Goal: Information Seeking & Learning: Learn about a topic

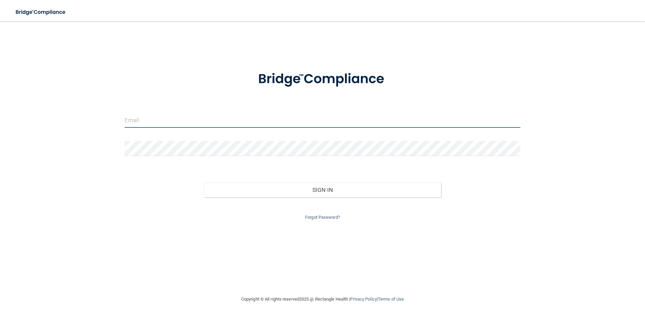
click at [140, 122] on input "email" at bounding box center [323, 120] width 396 height 15
type input "[EMAIL_ADDRESS][DOMAIN_NAME]"
click at [319, 198] on div "Forgot Password?" at bounding box center [323, 210] width 406 height 24
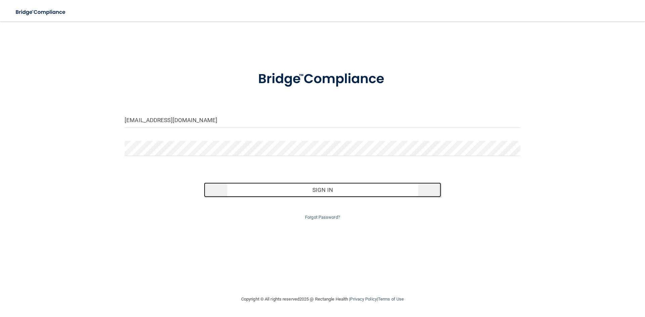
click at [323, 192] on button "Sign In" at bounding box center [323, 190] width 238 height 15
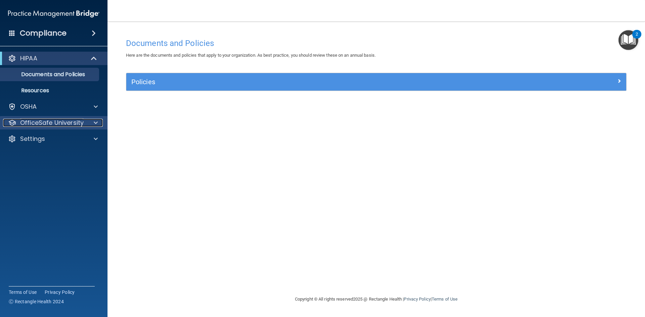
click at [98, 122] on div at bounding box center [94, 123] width 17 height 8
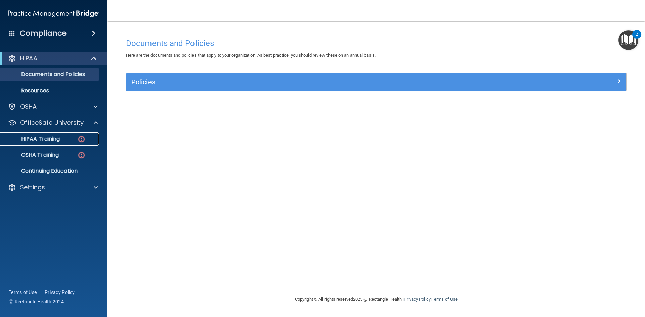
click at [74, 139] on div "HIPAA Training" at bounding box center [50, 139] width 92 height 7
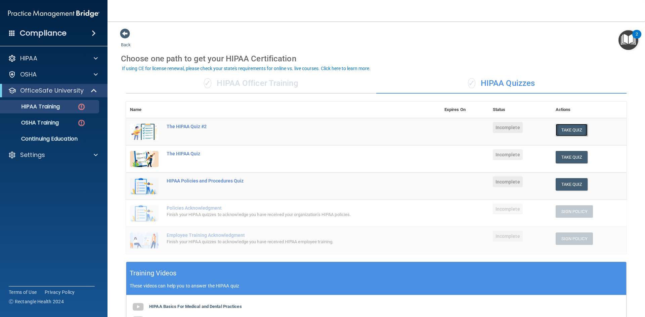
click at [571, 128] on button "Take Quiz" at bounding box center [572, 130] width 32 height 12
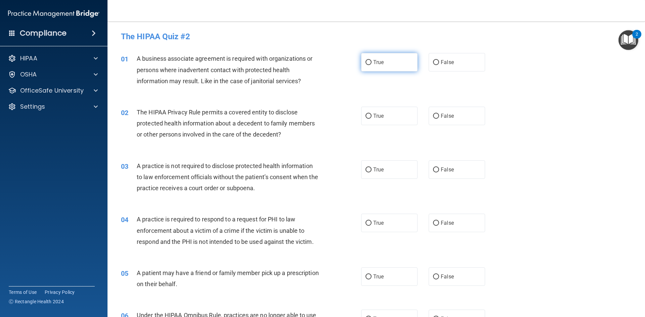
click at [366, 63] on input "True" at bounding box center [369, 62] width 6 height 5
radio input "true"
click at [435, 115] on input "False" at bounding box center [436, 116] width 6 height 5
radio input "true"
drag, startPoint x: 433, startPoint y: 169, endPoint x: 455, endPoint y: 175, distance: 23.0
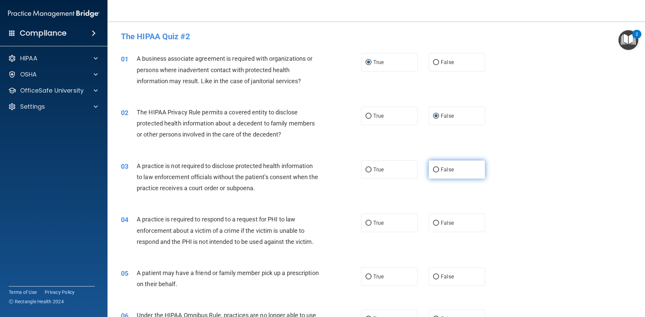
click at [433, 169] on input "False" at bounding box center [436, 170] width 6 height 5
radio input "true"
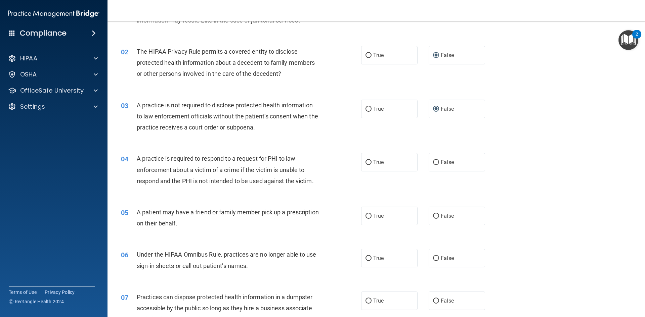
scroll to position [67, 0]
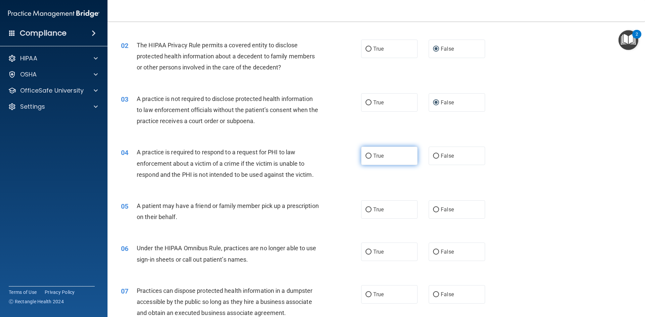
click at [366, 158] on input "True" at bounding box center [369, 156] width 6 height 5
radio input "true"
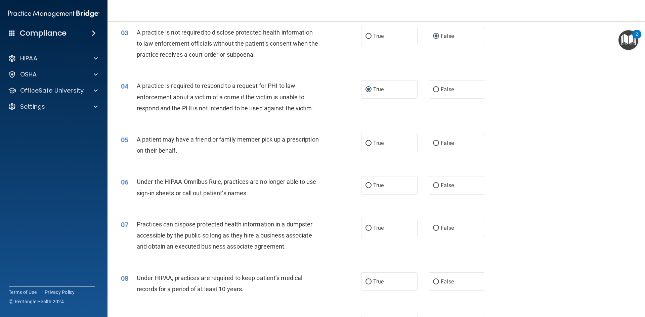
scroll to position [134, 0]
click at [368, 140] on input "True" at bounding box center [369, 142] width 6 height 5
radio input "true"
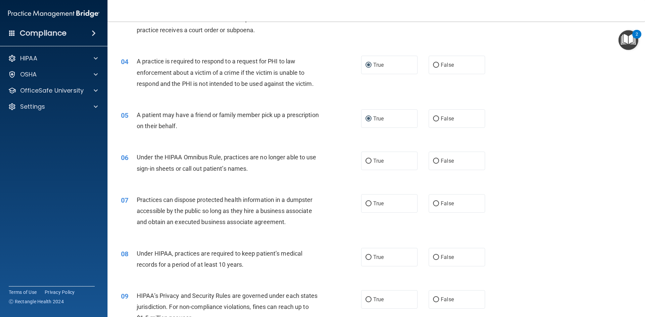
scroll to position [202, 0]
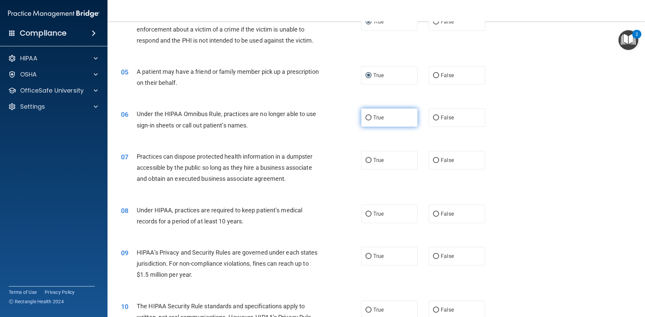
click at [366, 117] on input "True" at bounding box center [369, 118] width 6 height 5
radio input "true"
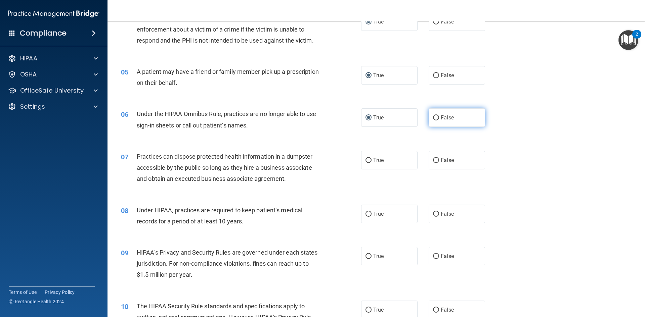
click at [433, 116] on input "False" at bounding box center [436, 118] width 6 height 5
radio input "true"
radio input "false"
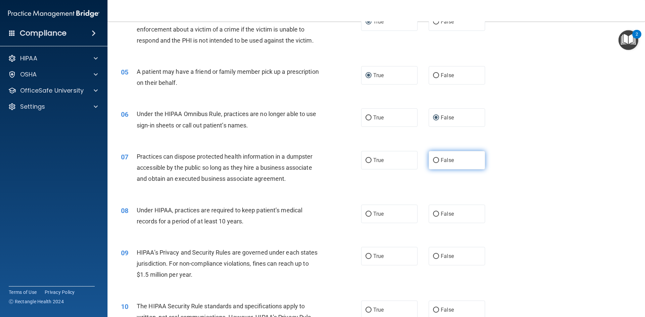
click at [434, 160] on input "False" at bounding box center [436, 160] width 6 height 5
radio input "true"
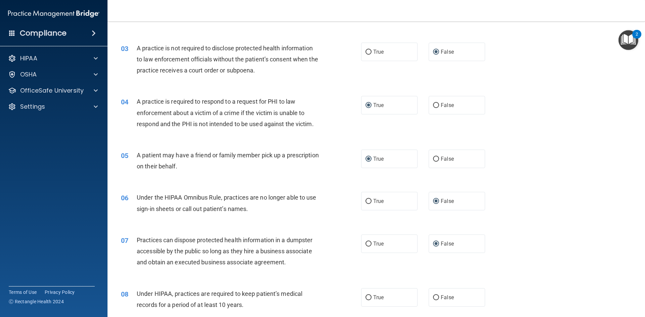
scroll to position [134, 0]
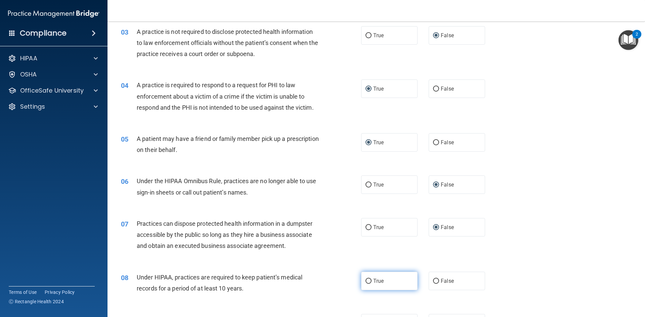
click at [366, 282] on input "True" at bounding box center [369, 281] width 6 height 5
radio input "true"
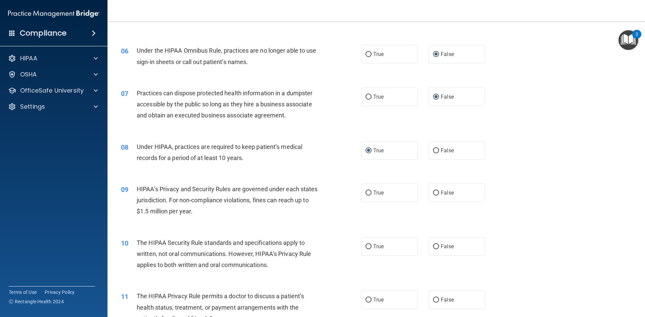
scroll to position [269, 0]
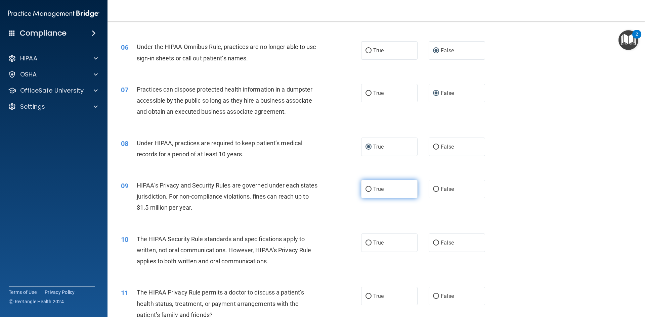
click at [368, 189] on input "True" at bounding box center [369, 189] width 6 height 5
radio input "true"
click at [366, 242] on input "True" at bounding box center [369, 243] width 6 height 5
radio input "true"
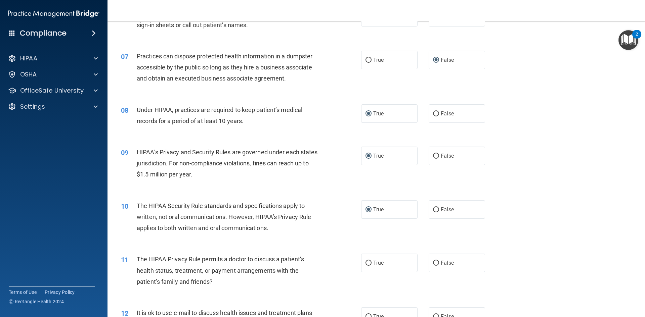
scroll to position [302, 0]
click at [435, 262] on input "False" at bounding box center [436, 263] width 6 height 5
radio input "true"
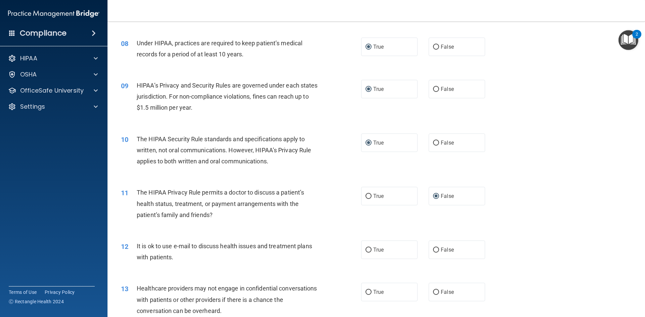
scroll to position [370, 0]
click at [434, 250] on input "False" at bounding box center [436, 249] width 6 height 5
radio input "true"
click at [367, 249] on input "True" at bounding box center [369, 249] width 6 height 5
radio input "true"
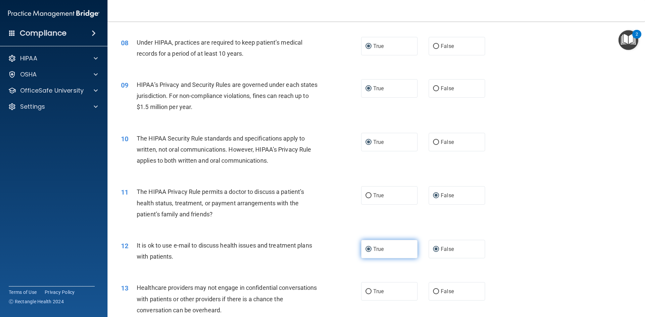
radio input "false"
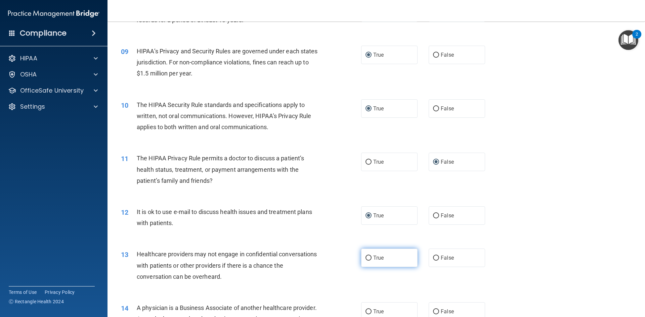
click at [366, 256] on input "True" at bounding box center [369, 258] width 6 height 5
radio input "true"
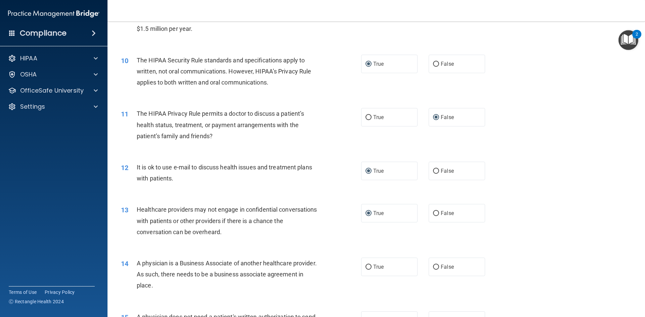
scroll to position [470, 0]
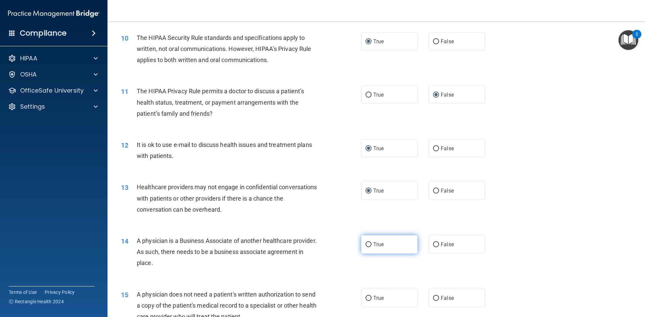
click at [367, 244] on input "True" at bounding box center [369, 245] width 6 height 5
radio input "true"
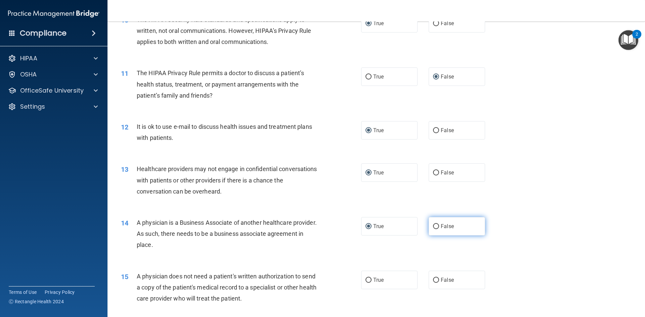
scroll to position [538, 0]
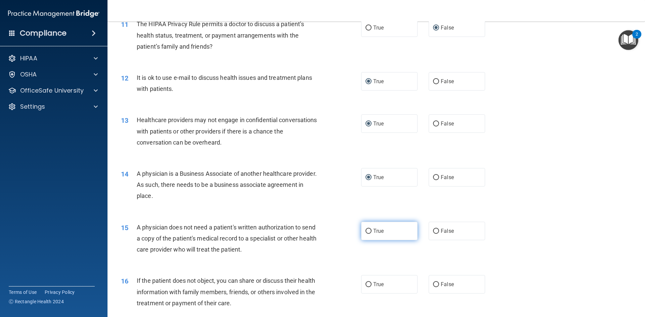
drag, startPoint x: 365, startPoint y: 230, endPoint x: 393, endPoint y: 230, distance: 27.5
click at [366, 230] on input "True" at bounding box center [369, 231] width 6 height 5
radio input "true"
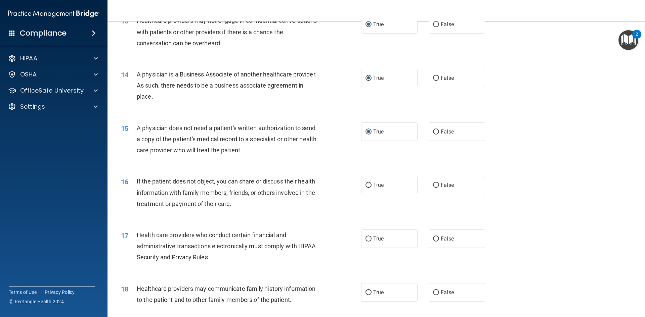
scroll to position [638, 0]
click at [366, 184] on input "True" at bounding box center [369, 184] width 6 height 5
radio input "true"
click at [368, 238] on input "True" at bounding box center [369, 238] width 6 height 5
radio input "true"
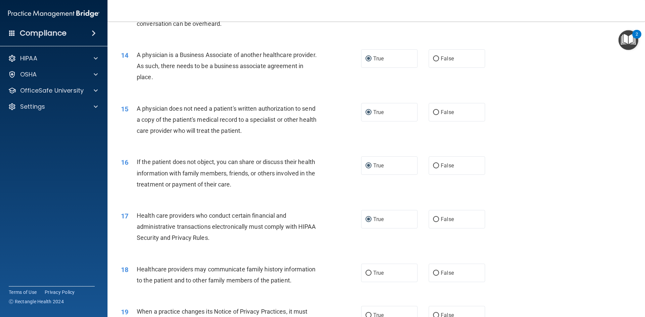
scroll to position [672, 0]
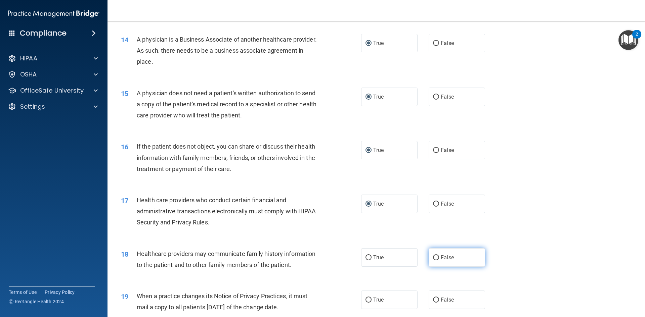
click at [434, 257] on input "False" at bounding box center [436, 258] width 6 height 5
radio input "true"
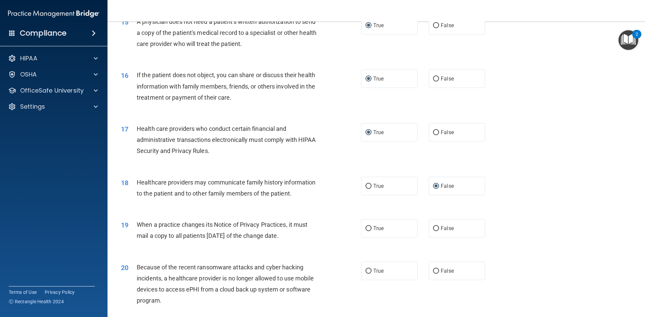
scroll to position [773, 0]
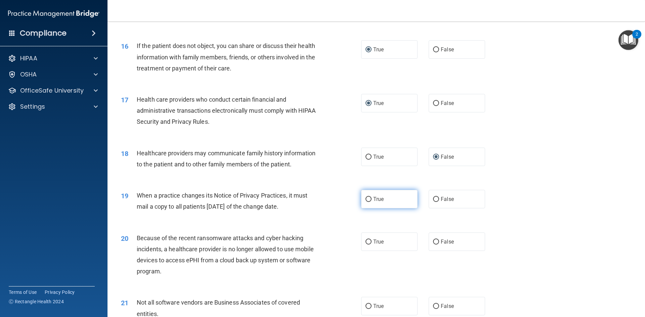
click at [368, 197] on input "True" at bounding box center [369, 199] width 6 height 5
radio input "true"
drag, startPoint x: 365, startPoint y: 241, endPoint x: 457, endPoint y: 238, distance: 92.1
click at [366, 241] on input "True" at bounding box center [369, 242] width 6 height 5
radio input "true"
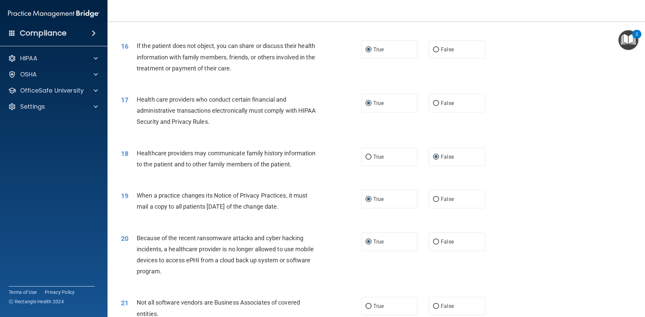
scroll to position [840, 0]
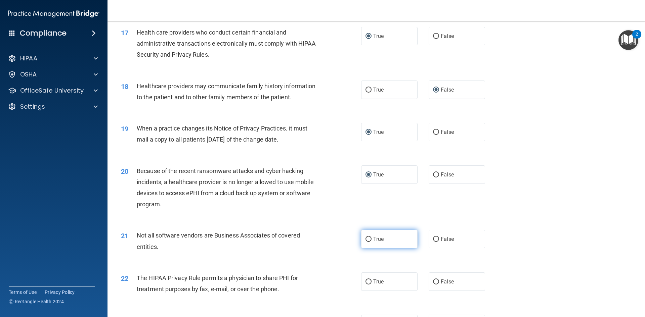
click at [366, 238] on input "True" at bounding box center [369, 239] width 6 height 5
radio input "true"
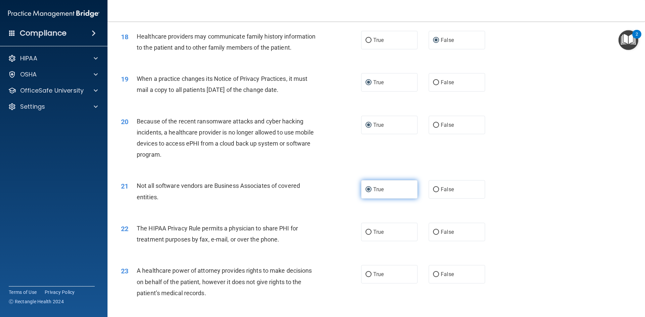
scroll to position [907, 0]
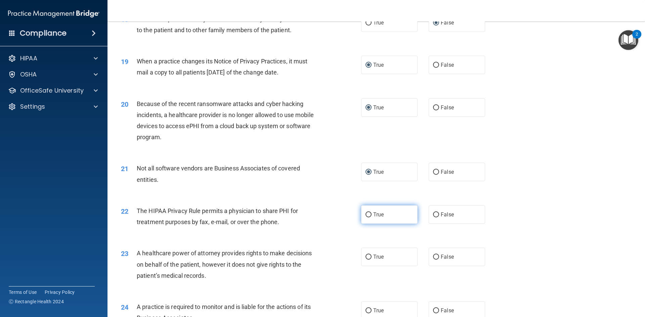
click at [367, 214] on input "True" at bounding box center [369, 215] width 6 height 5
radio input "true"
click at [433, 256] on input "False" at bounding box center [436, 257] width 6 height 5
radio input "true"
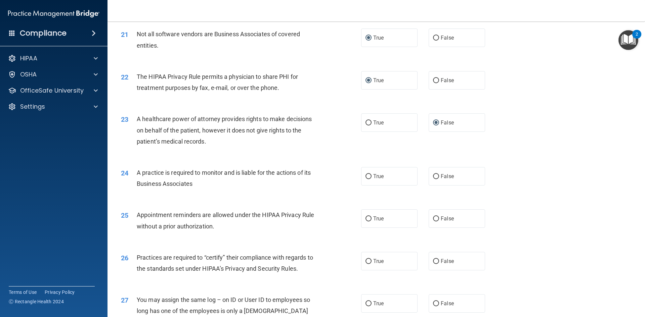
scroll to position [1109, 0]
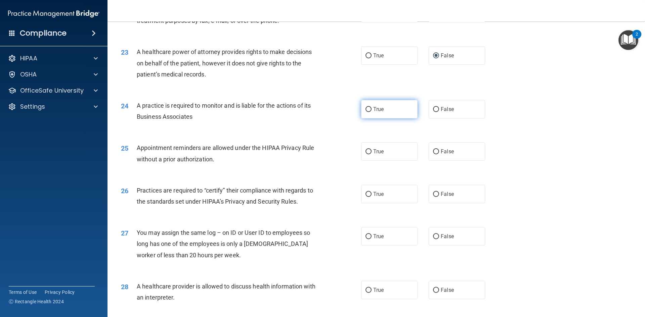
click at [366, 108] on input "True" at bounding box center [369, 109] width 6 height 5
radio input "true"
click at [368, 150] on input "True" at bounding box center [369, 152] width 6 height 5
radio input "true"
click at [433, 150] on input "False" at bounding box center [436, 152] width 6 height 5
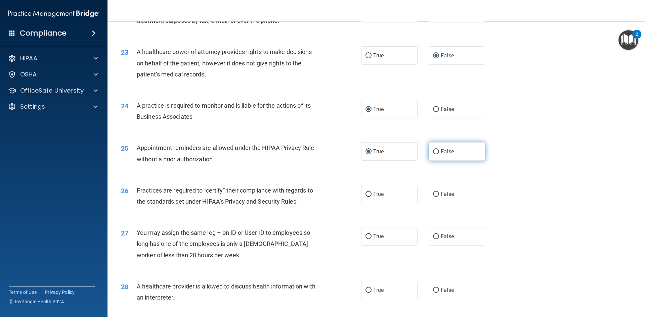
radio input "true"
radio input "false"
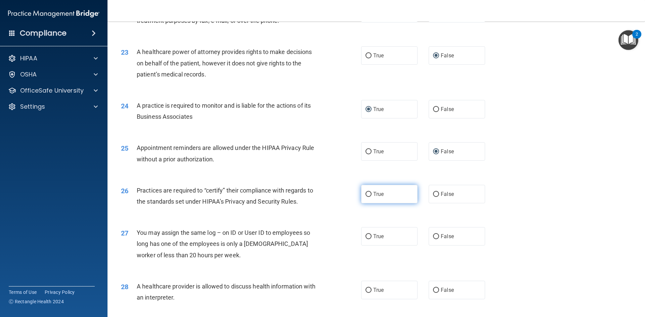
click at [367, 194] on input "True" at bounding box center [369, 194] width 6 height 5
radio input "true"
click at [433, 237] on input "False" at bounding box center [436, 237] width 6 height 5
radio input "true"
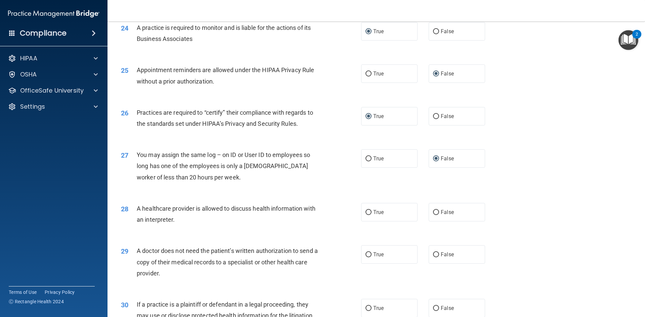
scroll to position [1209, 0]
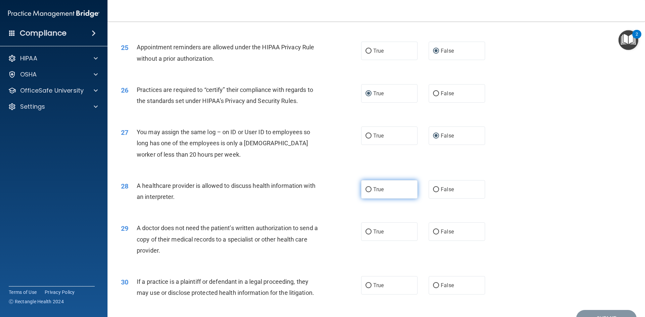
click at [367, 189] on input "True" at bounding box center [369, 189] width 6 height 5
radio input "true"
click at [366, 232] on input "True" at bounding box center [369, 232] width 6 height 5
radio input "true"
click at [366, 286] on input "True" at bounding box center [369, 286] width 6 height 5
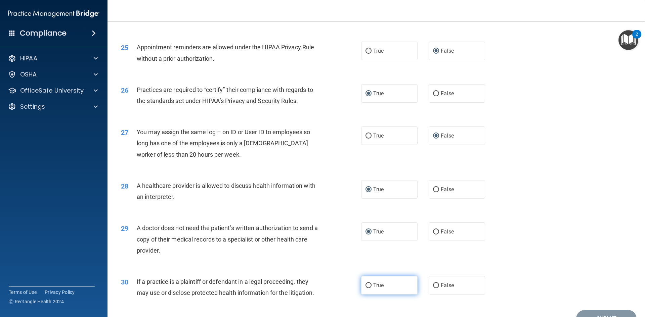
radio input "true"
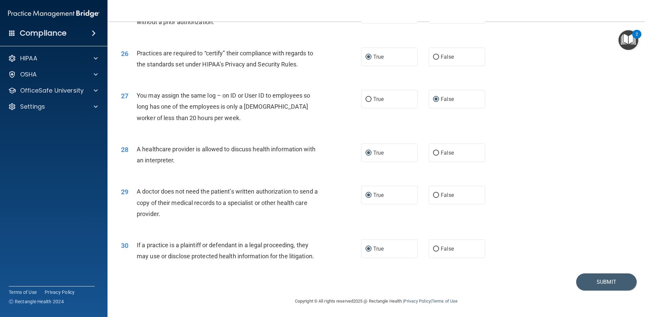
scroll to position [1246, 0]
click at [595, 280] on button "Submit" at bounding box center [606, 281] width 60 height 17
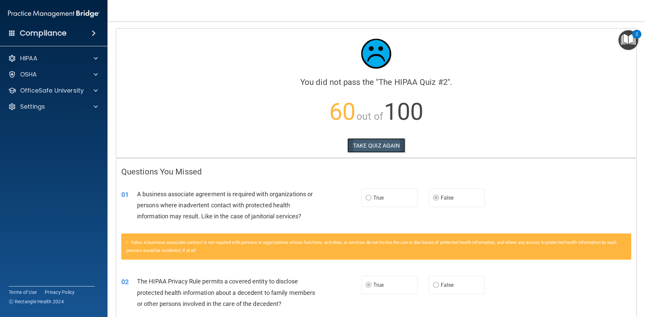
click at [368, 141] on button "TAKE QUIZ AGAIN" at bounding box center [376, 145] width 58 height 15
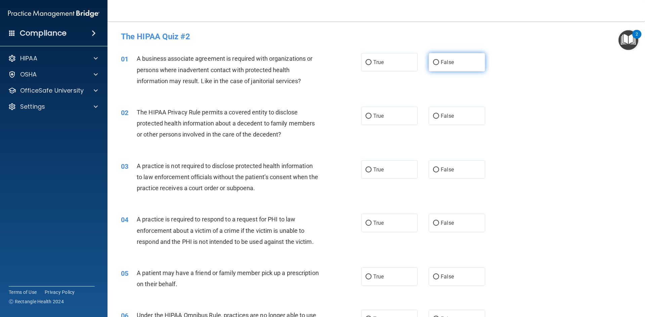
click at [434, 60] on input "False" at bounding box center [436, 62] width 6 height 5
radio input "true"
click at [367, 116] on input "True" at bounding box center [369, 116] width 6 height 5
radio input "true"
click at [435, 171] on input "False" at bounding box center [436, 170] width 6 height 5
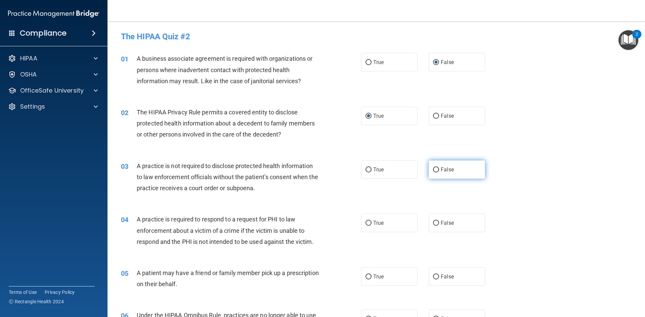
radio input "true"
click at [366, 223] on input "True" at bounding box center [369, 223] width 6 height 5
radio input "true"
click at [366, 277] on input "True" at bounding box center [369, 277] width 6 height 5
radio input "true"
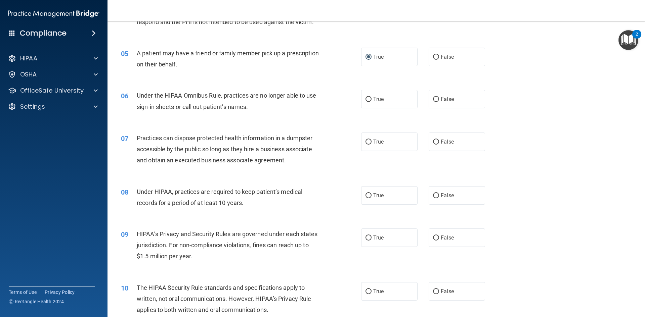
scroll to position [235, 0]
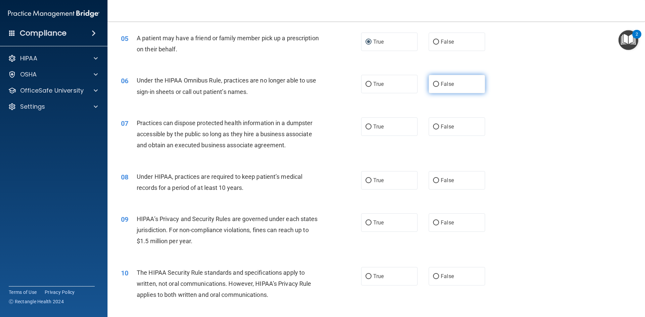
click at [433, 83] on input "False" at bounding box center [436, 84] width 6 height 5
radio input "true"
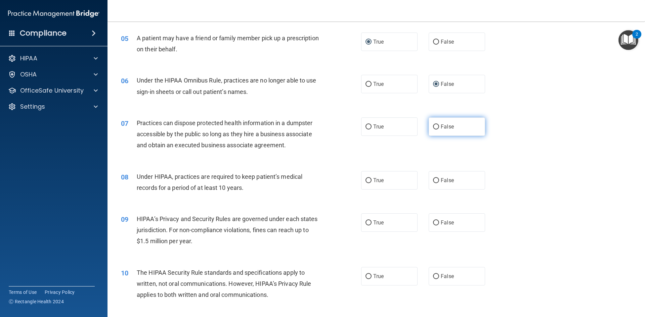
click at [434, 125] on input "False" at bounding box center [436, 127] width 6 height 5
radio input "true"
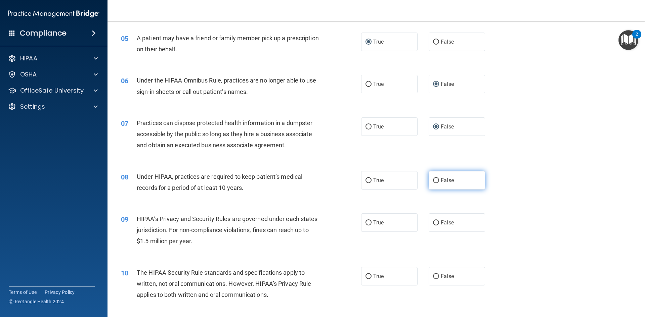
click at [433, 180] on input "False" at bounding box center [436, 180] width 6 height 5
radio input "true"
click at [435, 223] on input "False" at bounding box center [436, 223] width 6 height 5
radio input "true"
click at [366, 274] on input "True" at bounding box center [369, 276] width 6 height 5
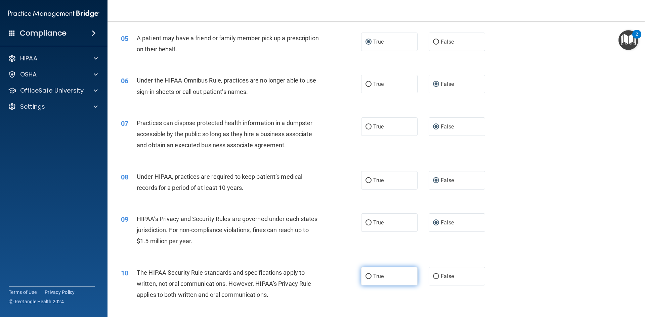
radio input "true"
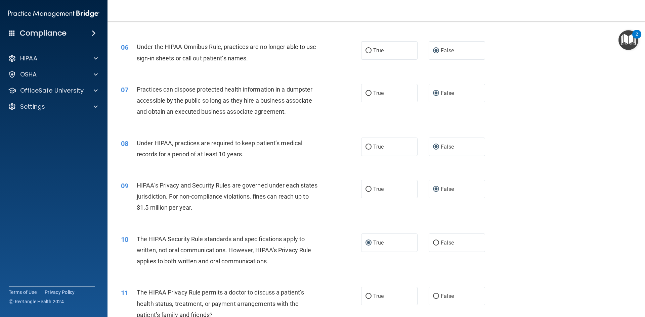
scroll to position [302, 0]
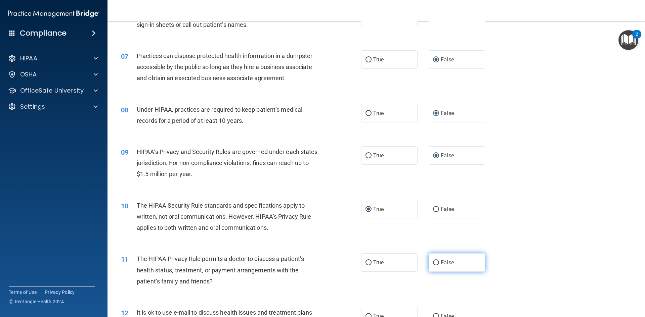
click at [430, 260] on label "False" at bounding box center [457, 263] width 56 height 18
click at [433, 261] on input "False" at bounding box center [436, 263] width 6 height 5
radio input "true"
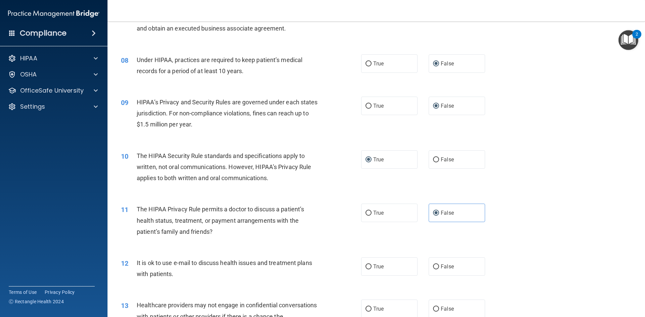
scroll to position [403, 0]
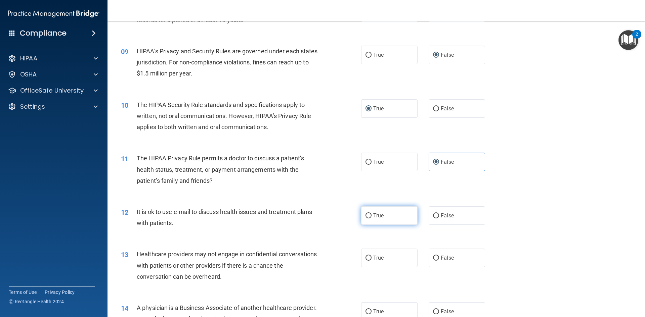
click at [367, 216] on input "True" at bounding box center [369, 216] width 6 height 5
radio input "true"
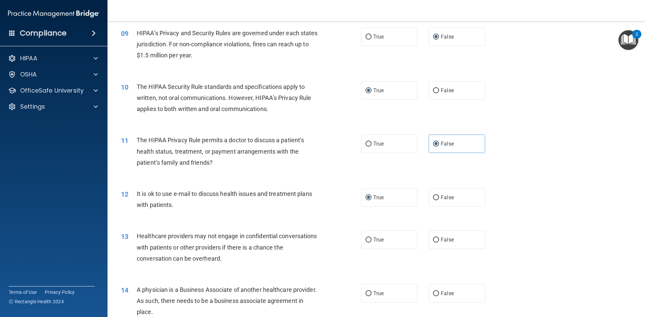
scroll to position [437, 0]
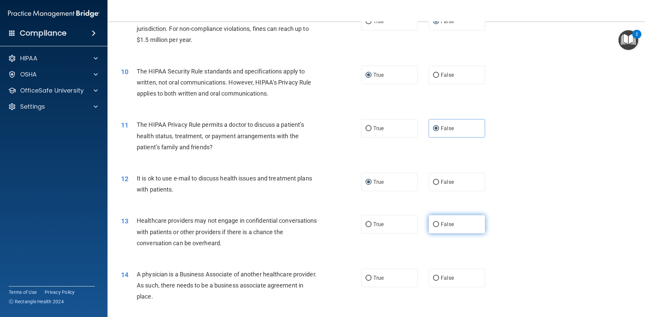
click at [434, 223] on input "False" at bounding box center [436, 224] width 6 height 5
radio input "true"
click at [433, 276] on input "False" at bounding box center [436, 278] width 6 height 5
radio input "true"
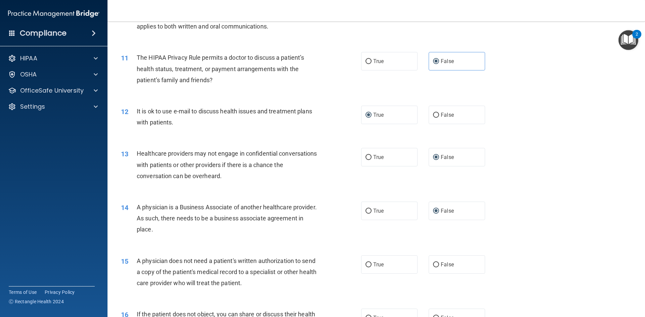
scroll to position [538, 0]
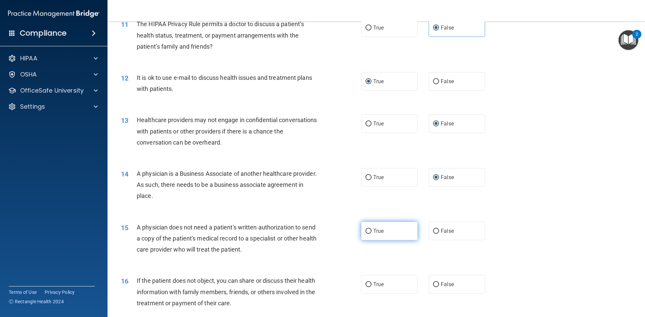
click at [366, 231] on input "True" at bounding box center [369, 231] width 6 height 5
radio input "true"
click at [366, 283] on input "True" at bounding box center [369, 285] width 6 height 5
radio input "true"
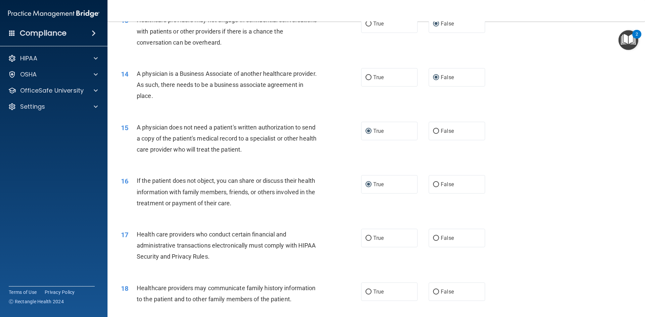
scroll to position [638, 0]
click at [366, 236] on input "True" at bounding box center [369, 238] width 6 height 5
radio input "true"
click at [433, 291] on input "False" at bounding box center [436, 291] width 6 height 5
radio input "true"
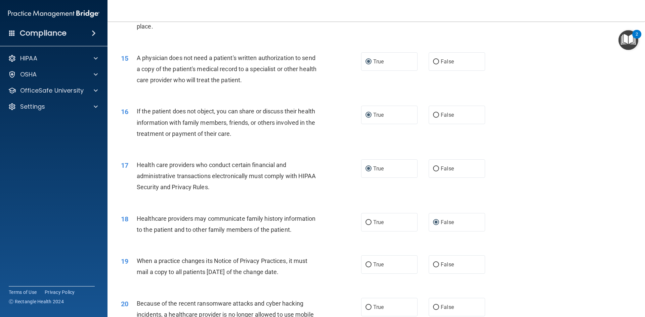
scroll to position [739, 0]
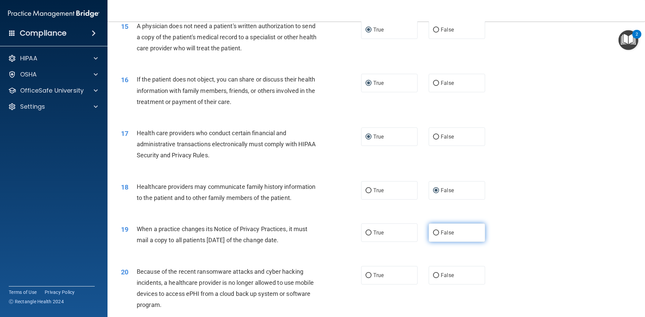
click at [434, 231] on input "False" at bounding box center [436, 233] width 6 height 5
radio input "true"
click at [435, 276] on input "False" at bounding box center [436, 275] width 6 height 5
radio input "true"
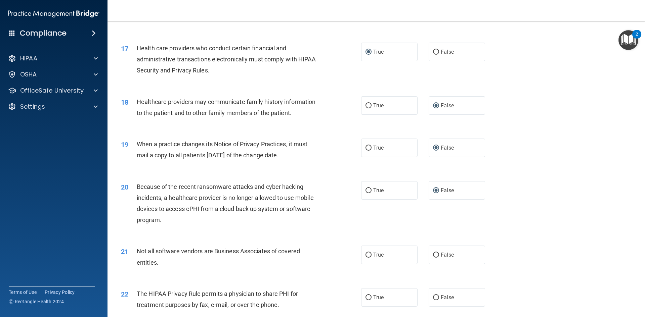
scroll to position [840, 0]
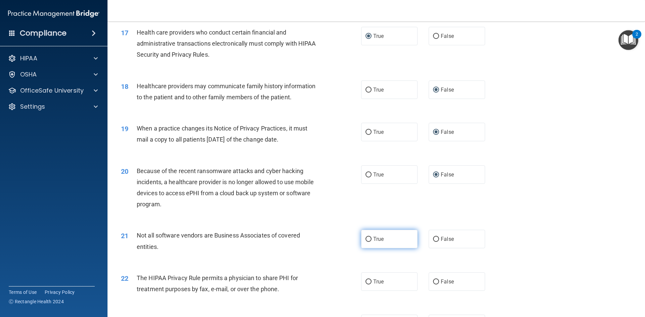
click at [367, 241] on input "True" at bounding box center [369, 239] width 6 height 5
radio input "true"
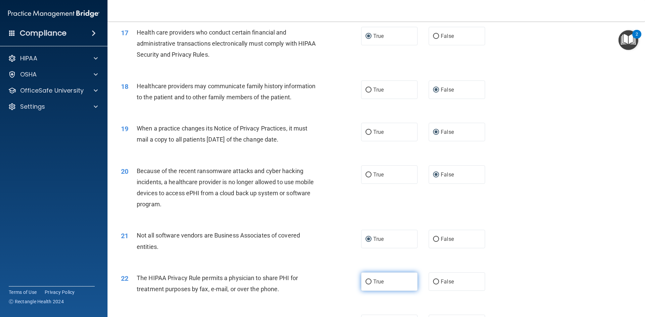
click at [366, 282] on input "True" at bounding box center [369, 282] width 6 height 5
radio input "true"
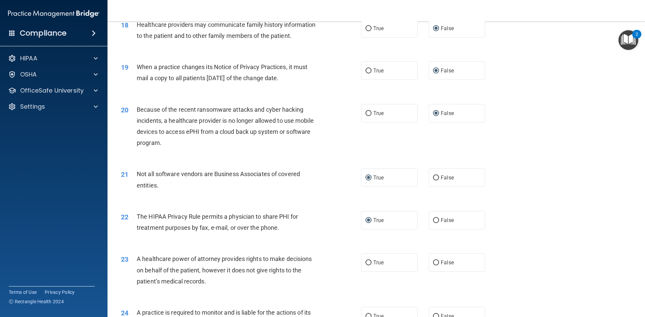
scroll to position [941, 0]
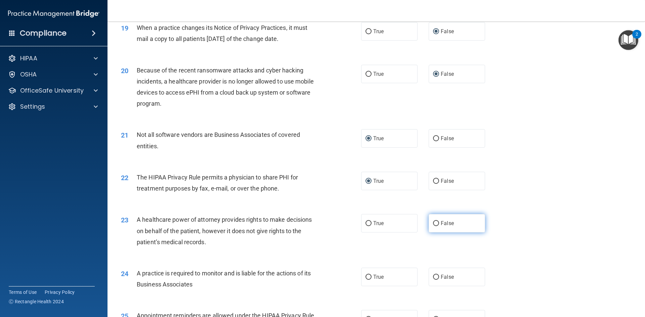
drag, startPoint x: 433, startPoint y: 222, endPoint x: 445, endPoint y: 222, distance: 12.1
click at [433, 222] on input "False" at bounding box center [436, 223] width 6 height 5
radio input "true"
click at [433, 277] on input "False" at bounding box center [436, 277] width 6 height 5
radio input "true"
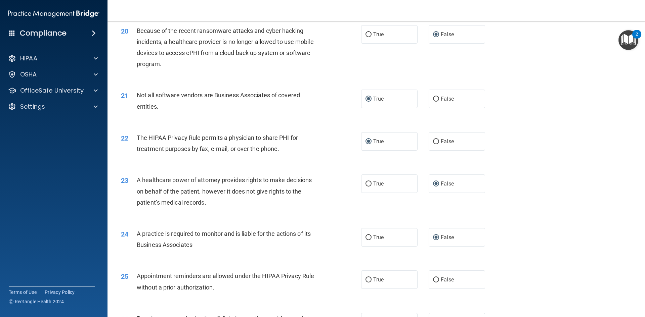
scroll to position [1008, 0]
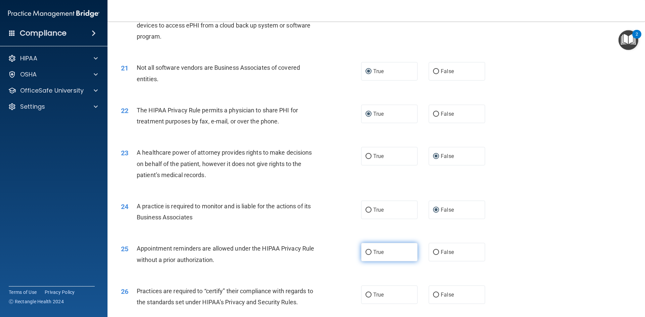
click at [367, 253] on input "True" at bounding box center [369, 252] width 6 height 5
radio input "true"
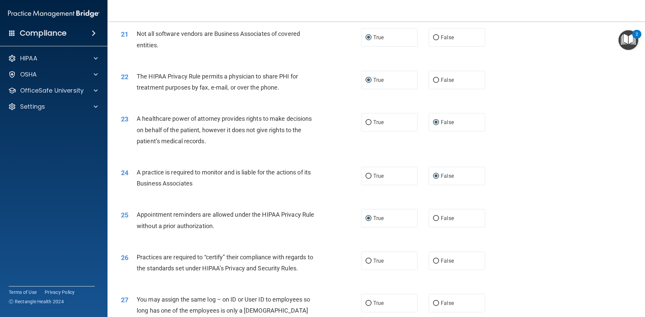
scroll to position [1075, 0]
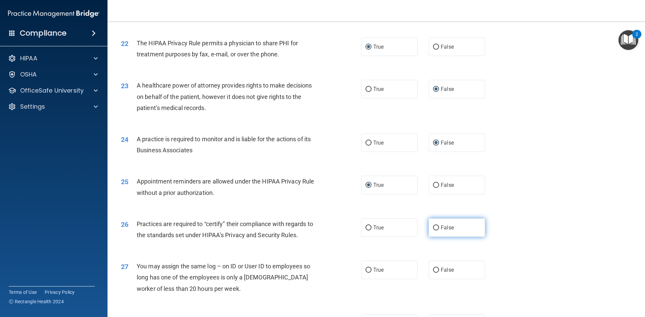
click at [433, 228] on input "False" at bounding box center [436, 228] width 6 height 5
radio input "true"
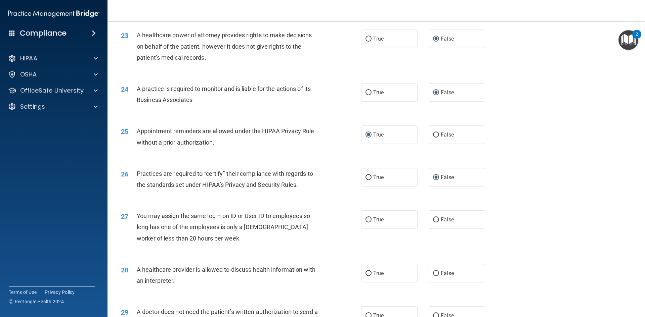
scroll to position [1142, 0]
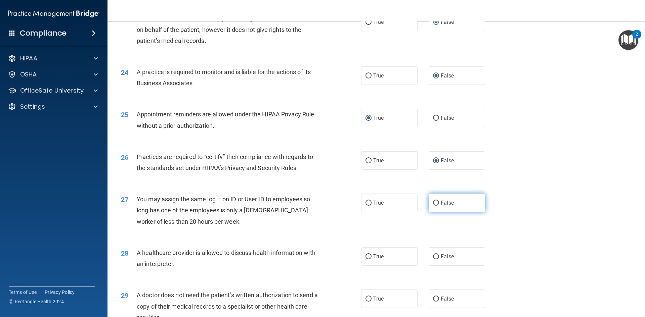
click at [433, 201] on input "False" at bounding box center [436, 203] width 6 height 5
radio input "true"
click at [366, 255] on input "True" at bounding box center [369, 257] width 6 height 5
radio input "true"
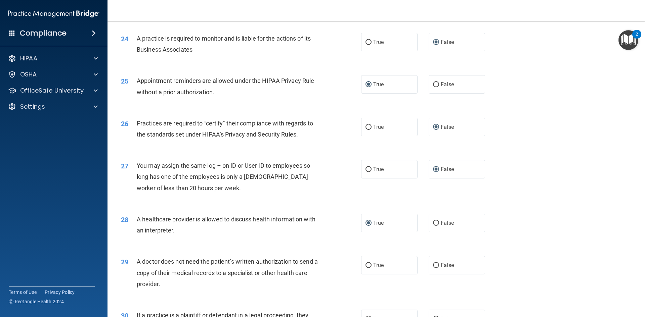
scroll to position [1209, 0]
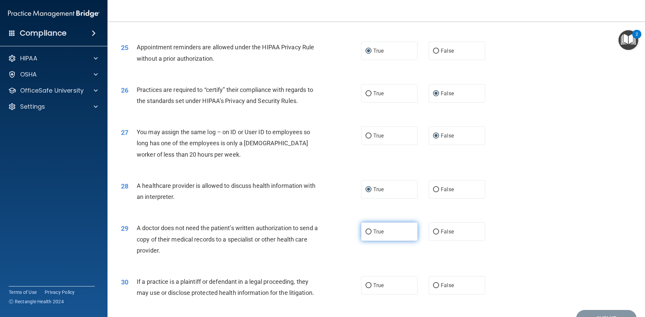
click at [366, 231] on input "True" at bounding box center [369, 232] width 6 height 5
radio input "true"
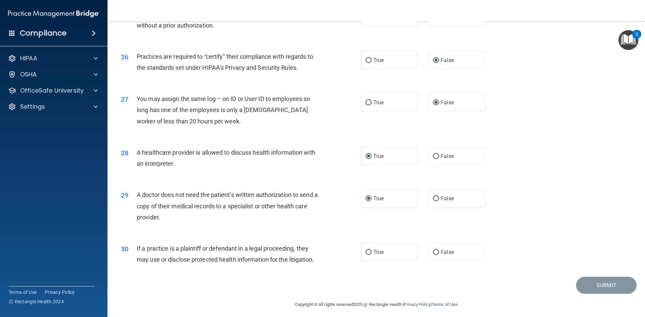
scroll to position [1246, 0]
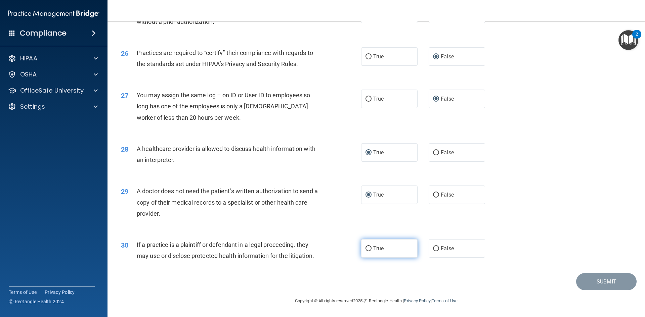
click at [366, 248] on input "True" at bounding box center [369, 249] width 6 height 5
radio input "true"
click at [590, 281] on button "Submit" at bounding box center [606, 281] width 60 height 17
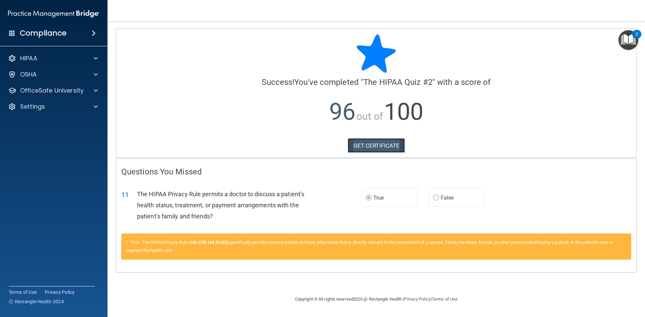
click at [388, 143] on link "GET CERTIFICATE" at bounding box center [376, 145] width 57 height 15
click at [38, 51] on div "HIPAA Documents and Policies Report an Incident Business Associates Emergency P…" at bounding box center [54, 84] width 108 height 70
click at [37, 57] on p "HIPAA" at bounding box center [28, 58] width 17 height 8
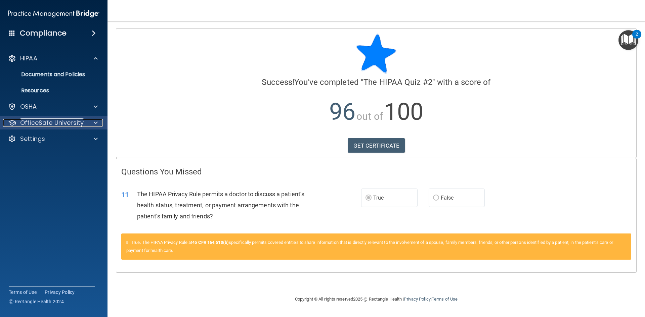
click at [67, 123] on p "OfficeSafe University" at bounding box center [51, 123] width 63 height 8
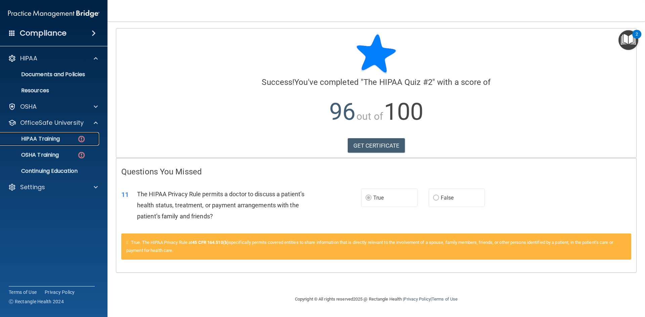
click at [64, 141] on div "HIPAA Training" at bounding box center [50, 139] width 92 height 7
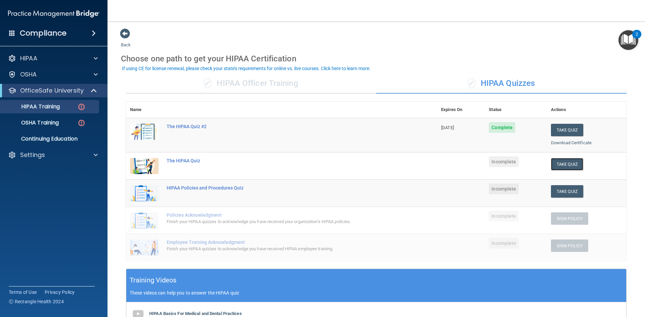
drag, startPoint x: 567, startPoint y: 162, endPoint x: 593, endPoint y: 161, distance: 25.5
click at [568, 162] on button "Take Quiz" at bounding box center [567, 164] width 32 height 12
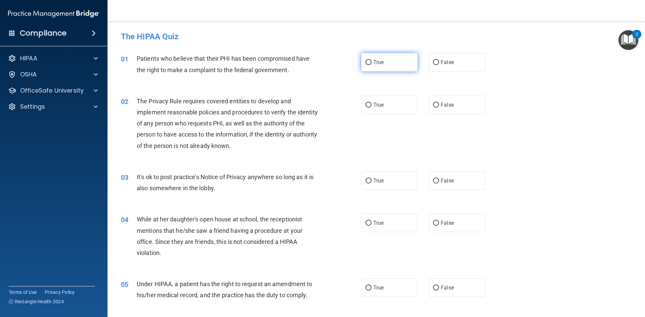
click at [367, 61] on input "True" at bounding box center [369, 62] width 6 height 5
radio input "true"
click at [366, 105] on input "True" at bounding box center [369, 105] width 6 height 5
radio input "true"
click at [366, 179] on input "True" at bounding box center [369, 181] width 6 height 5
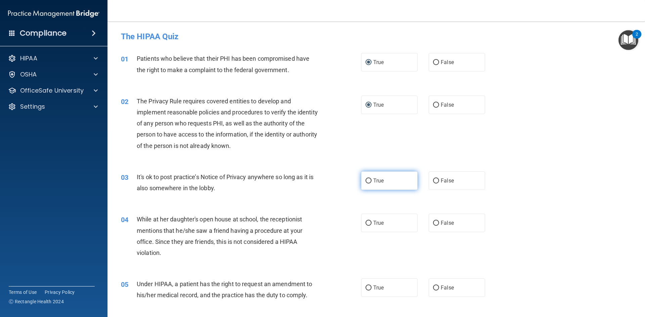
radio input "true"
click at [368, 224] on input "True" at bounding box center [369, 223] width 6 height 5
radio input "true"
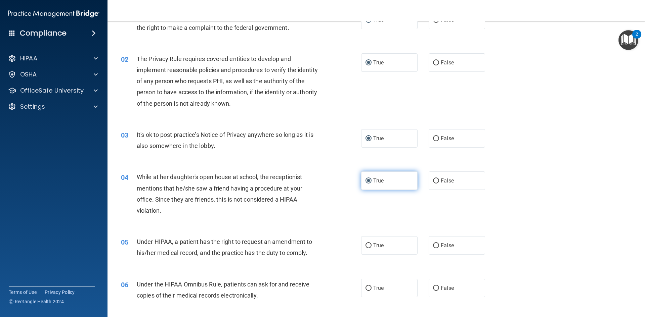
scroll to position [67, 0]
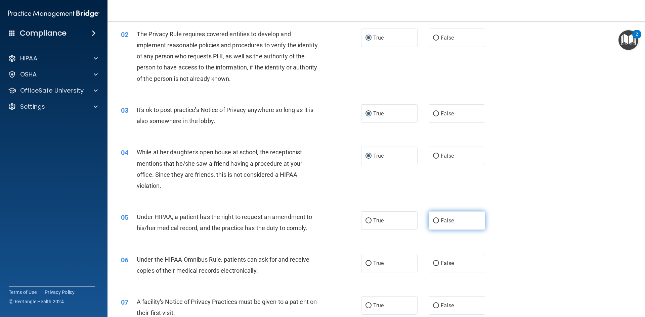
click at [433, 219] on input "False" at bounding box center [436, 221] width 6 height 5
radio input "true"
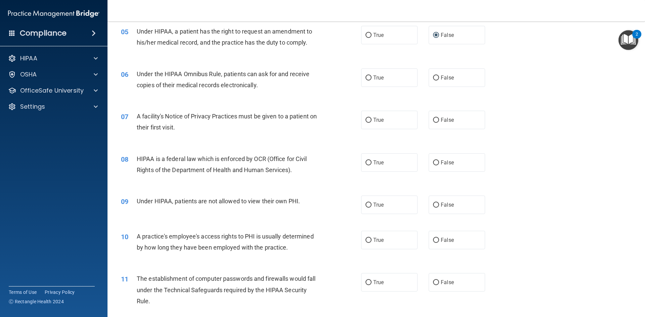
scroll to position [269, 0]
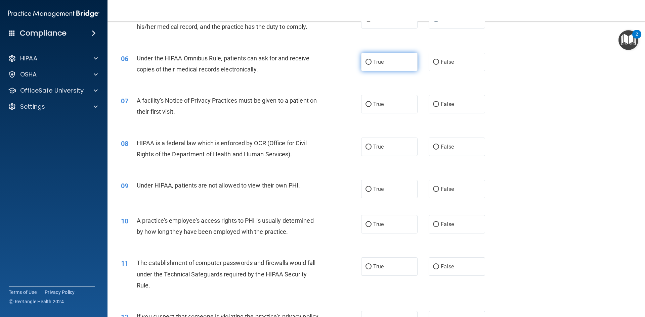
click at [367, 62] on input "True" at bounding box center [369, 62] width 6 height 5
radio input "true"
click at [369, 103] on input "True" at bounding box center [369, 104] width 6 height 5
radio input "true"
click at [366, 146] on input "True" at bounding box center [369, 147] width 6 height 5
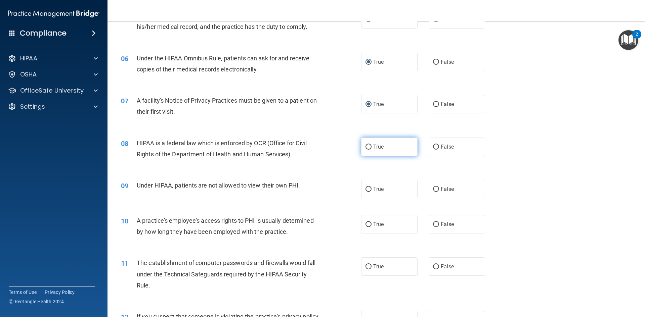
radio input "true"
click at [433, 187] on input "False" at bounding box center [436, 189] width 6 height 5
radio input "true"
click at [433, 222] on input "False" at bounding box center [436, 224] width 6 height 5
radio input "true"
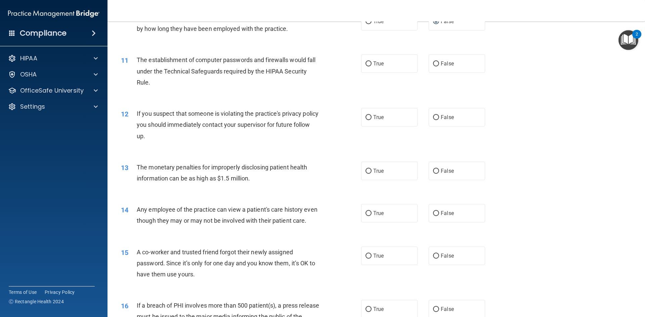
scroll to position [470, 0]
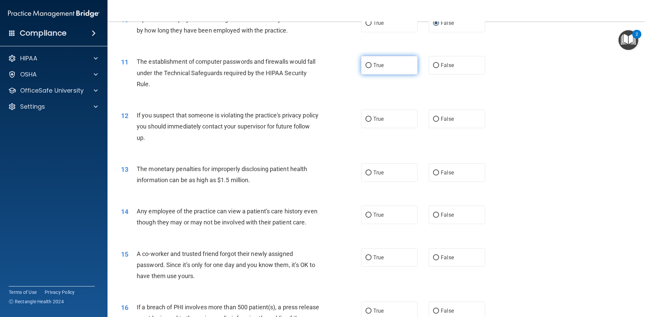
click at [368, 66] on input "True" at bounding box center [369, 65] width 6 height 5
radio input "true"
click at [368, 117] on input "True" at bounding box center [369, 119] width 6 height 5
radio input "true"
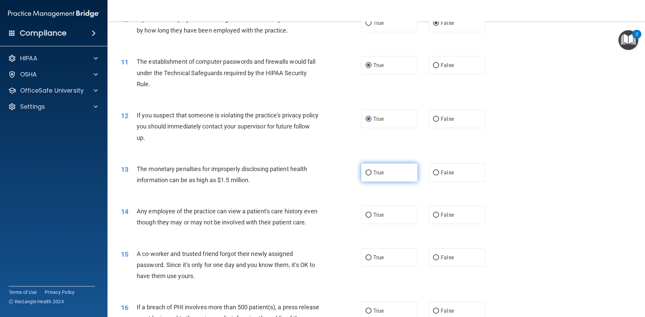
click at [367, 171] on input "True" at bounding box center [369, 173] width 6 height 5
radio input "true"
drag, startPoint x: 367, startPoint y: 214, endPoint x: 536, endPoint y: 231, distance: 170.3
click at [553, 234] on div "14 Any employee of the practice can view a patient's care history even though t…" at bounding box center [376, 219] width 521 height 42
click at [367, 215] on input "True" at bounding box center [369, 215] width 6 height 5
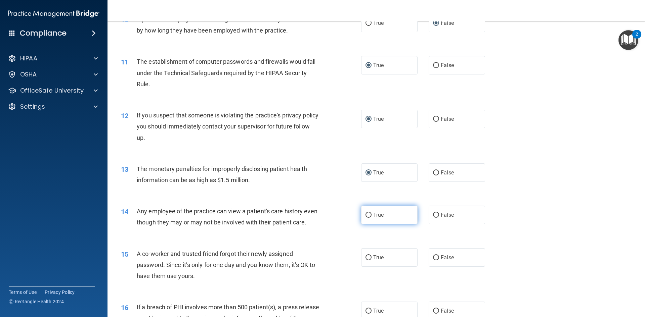
radio input "true"
click at [433, 261] on input "False" at bounding box center [436, 258] width 6 height 5
radio input "true"
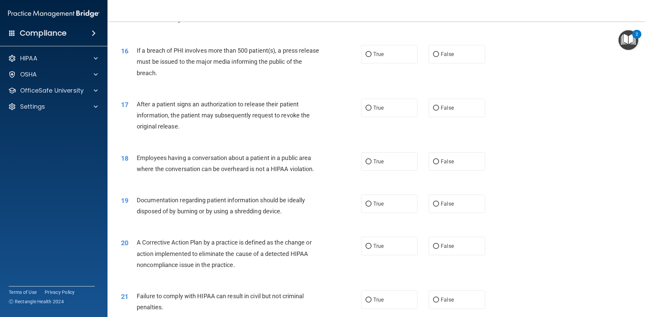
scroll to position [739, 0]
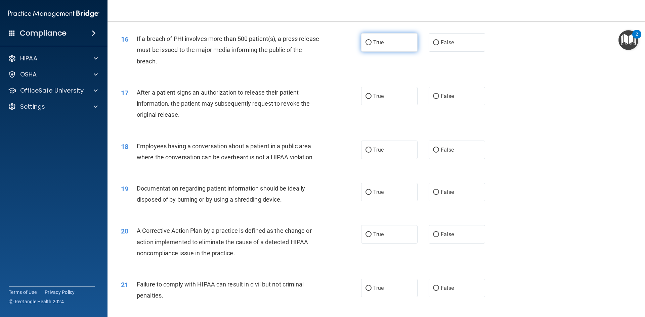
click at [366, 45] on input "True" at bounding box center [369, 42] width 6 height 5
radio input "true"
click at [367, 99] on input "True" at bounding box center [369, 96] width 6 height 5
radio input "true"
click at [433, 153] on input "False" at bounding box center [436, 150] width 6 height 5
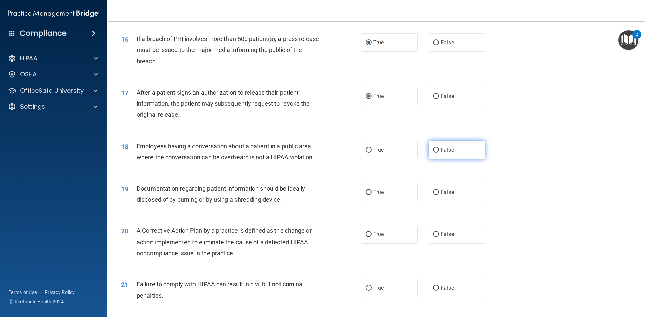
radio input "true"
click at [366, 195] on input "True" at bounding box center [369, 192] width 6 height 5
radio input "true"
click at [366, 238] on input "True" at bounding box center [369, 234] width 6 height 5
radio input "true"
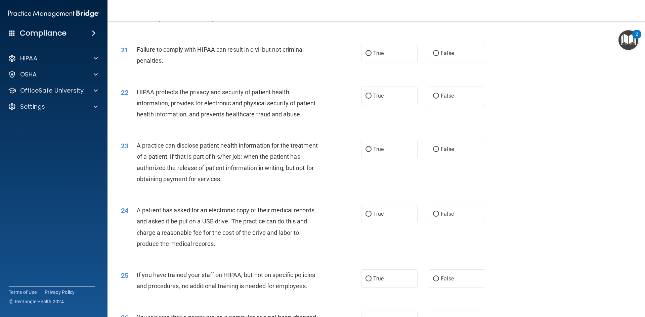
scroll to position [1008, 0]
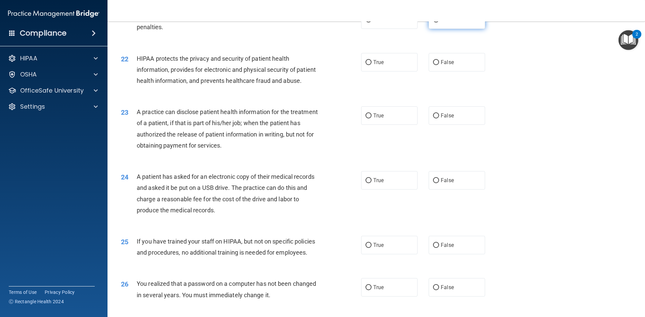
click at [433, 23] on input "False" at bounding box center [436, 19] width 6 height 5
radio input "true"
click at [367, 65] on input "True" at bounding box center [369, 62] width 6 height 5
radio input "true"
click at [366, 119] on input "True" at bounding box center [369, 116] width 6 height 5
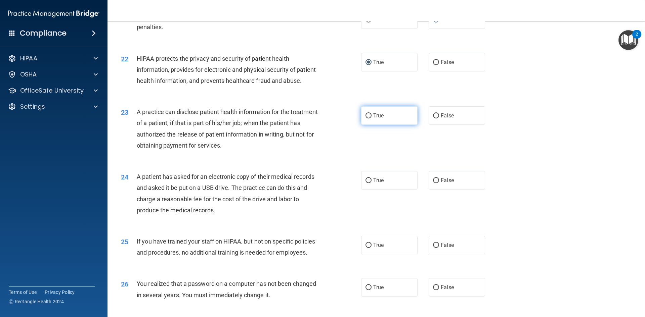
radio input "true"
drag, startPoint x: 365, startPoint y: 202, endPoint x: 492, endPoint y: 189, distance: 127.3
click at [491, 189] on div "24 A patient has asked for an electronic copy of their medical records and aske…" at bounding box center [376, 195] width 521 height 65
click at [367, 183] on input "True" at bounding box center [369, 180] width 6 height 5
radio input "true"
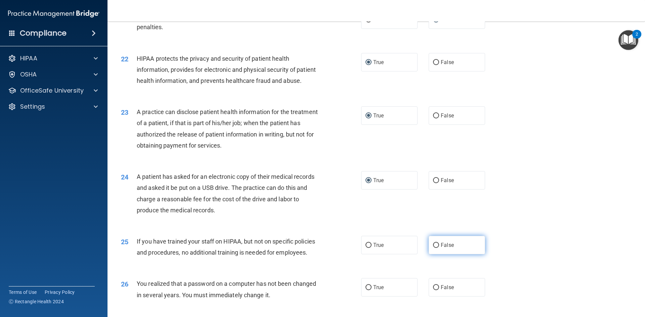
click at [433, 248] on input "False" at bounding box center [436, 245] width 6 height 5
radio input "true"
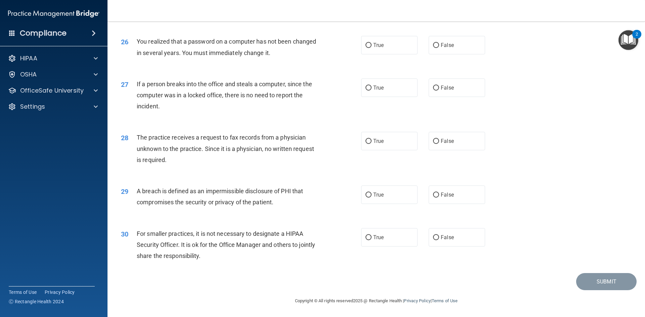
scroll to position [1273, 0]
click at [366, 45] on input "True" at bounding box center [369, 45] width 6 height 5
radio input "true"
click at [434, 87] on input "False" at bounding box center [436, 88] width 6 height 5
radio input "true"
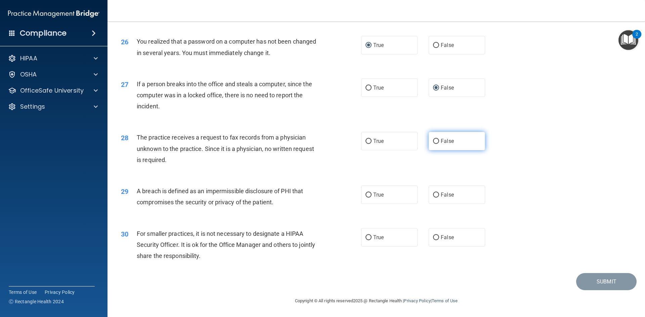
click at [433, 140] on input "False" at bounding box center [436, 141] width 6 height 5
radio input "true"
click at [366, 193] on input "True" at bounding box center [369, 195] width 6 height 5
radio input "true"
click at [366, 236] on input "True" at bounding box center [369, 238] width 6 height 5
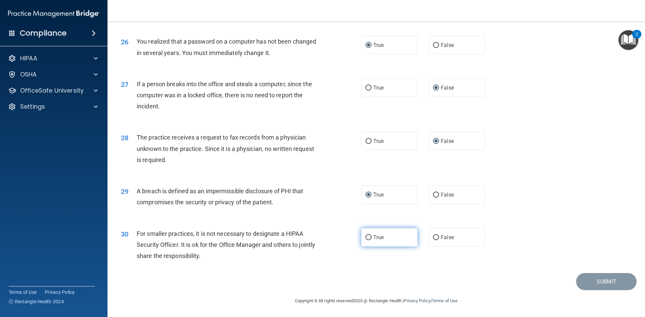
radio input "true"
click at [595, 278] on button "Submit" at bounding box center [606, 281] width 60 height 17
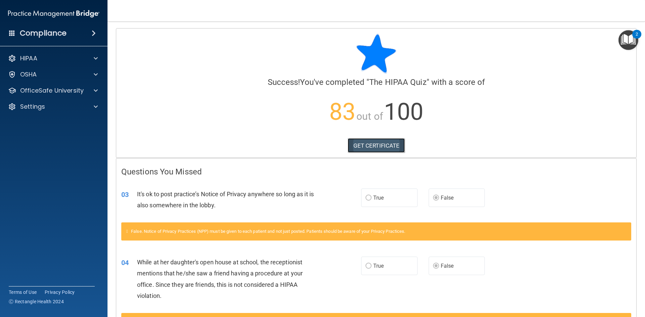
click at [368, 145] on link "GET CERTIFICATE" at bounding box center [376, 145] width 57 height 15
click at [90, 91] on div at bounding box center [94, 91] width 17 height 8
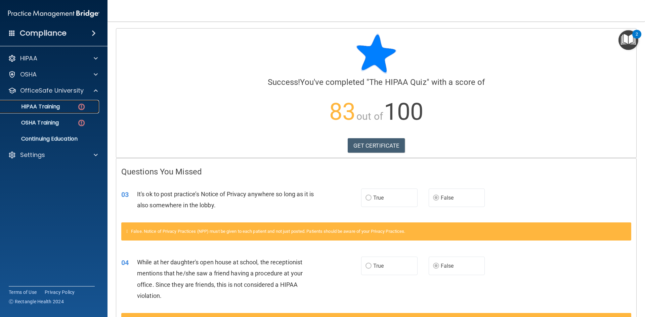
click at [75, 103] on link "HIPAA Training" at bounding box center [46, 106] width 106 height 13
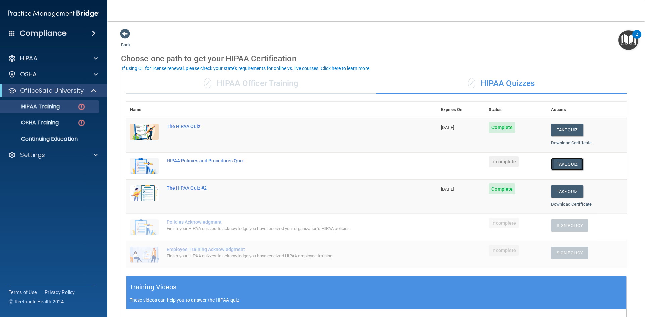
click at [558, 161] on button "Take Quiz" at bounding box center [567, 164] width 32 height 12
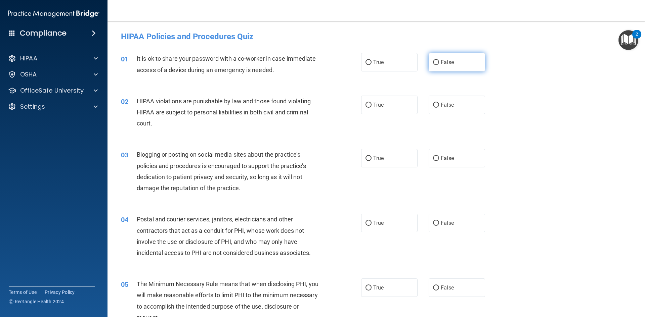
click at [436, 62] on label "False" at bounding box center [457, 62] width 56 height 18
click at [436, 62] on input "False" at bounding box center [436, 62] width 6 height 5
radio input "true"
click at [366, 103] on input "True" at bounding box center [369, 105] width 6 height 5
radio input "true"
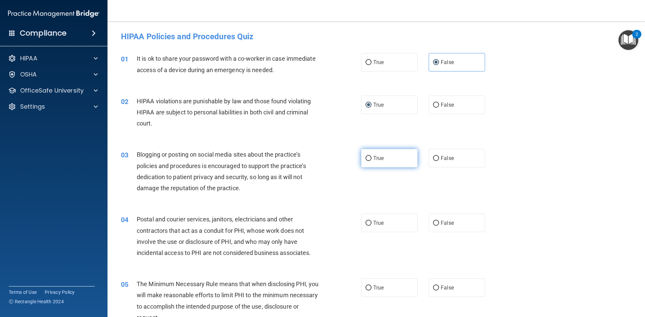
click at [369, 161] on input "True" at bounding box center [369, 158] width 6 height 5
radio input "true"
click at [433, 221] on input "False" at bounding box center [436, 223] width 6 height 5
radio input "true"
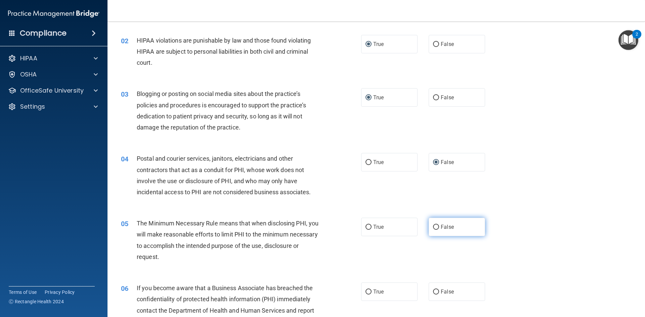
scroll to position [67, 0]
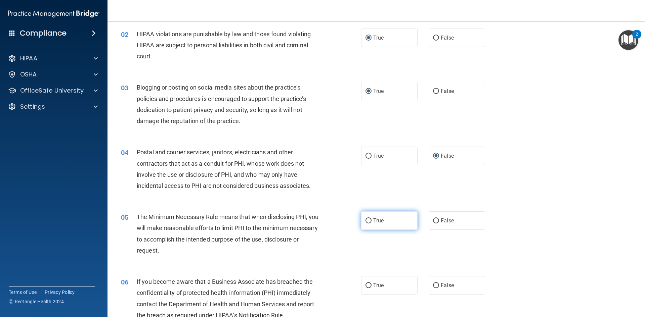
click at [366, 220] on input "True" at bounding box center [369, 221] width 6 height 5
radio input "true"
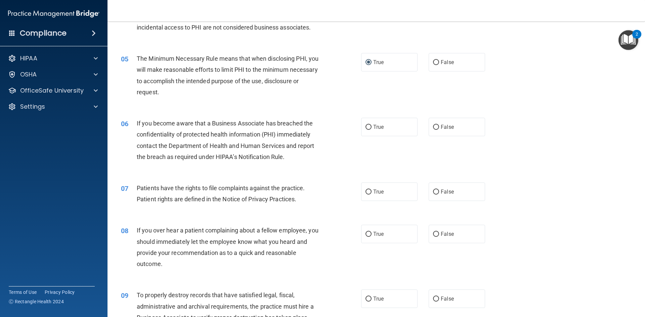
scroll to position [269, 0]
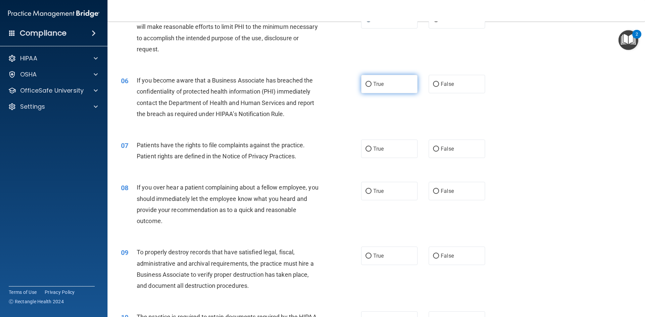
click at [367, 83] on input "True" at bounding box center [369, 84] width 6 height 5
radio input "true"
click at [367, 148] on input "True" at bounding box center [369, 149] width 6 height 5
radio input "true"
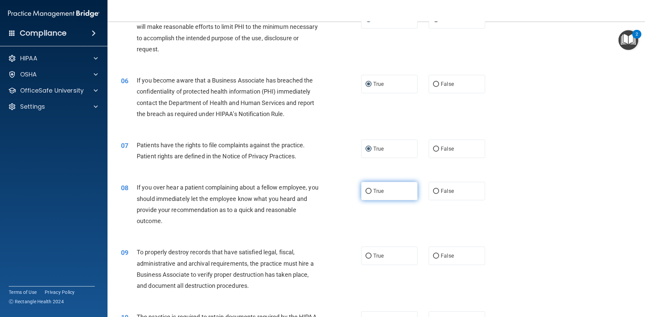
click at [366, 192] on input "True" at bounding box center [369, 191] width 6 height 5
radio input "true"
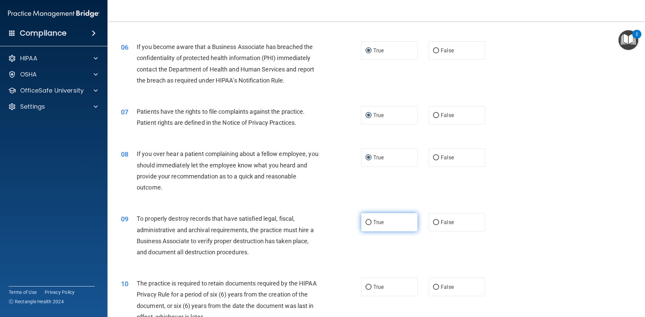
click at [367, 221] on input "True" at bounding box center [369, 222] width 6 height 5
radio input "true"
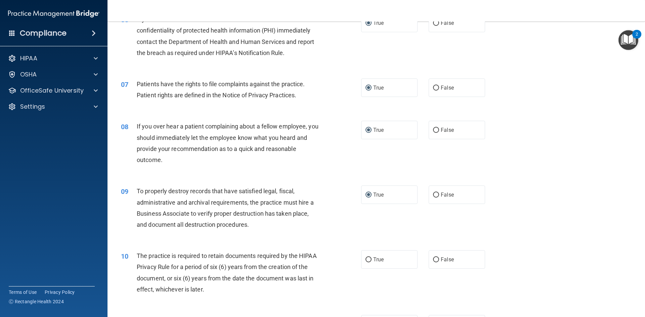
scroll to position [370, 0]
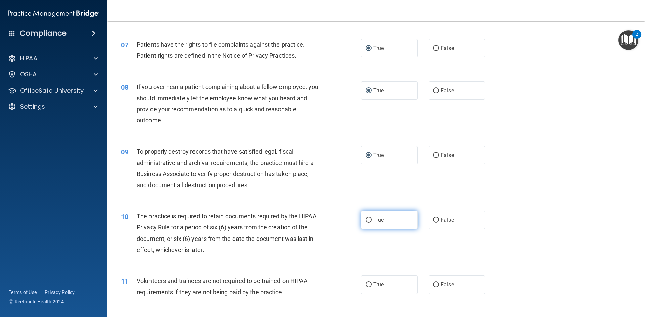
click at [366, 219] on input "True" at bounding box center [369, 220] width 6 height 5
radio input "true"
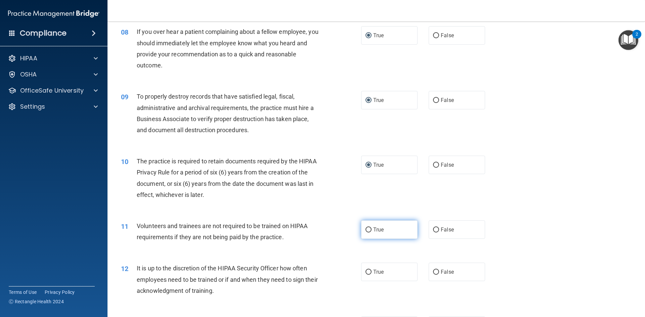
scroll to position [437, 0]
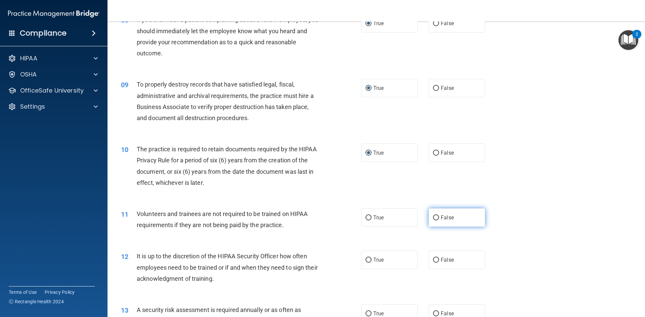
drag, startPoint x: 431, startPoint y: 218, endPoint x: 598, endPoint y: 228, distance: 167.0
click at [433, 218] on input "False" at bounding box center [436, 218] width 6 height 5
radio input "true"
click at [434, 259] on input "False" at bounding box center [436, 260] width 6 height 5
radio input "true"
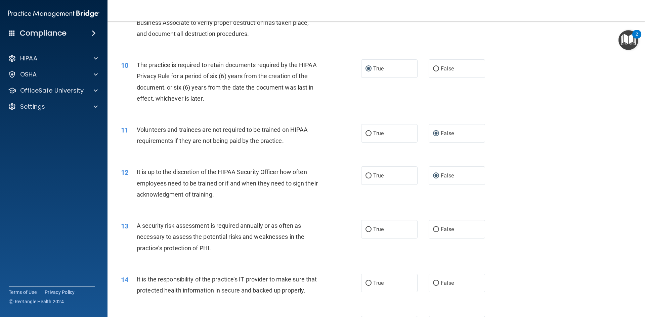
scroll to position [538, 0]
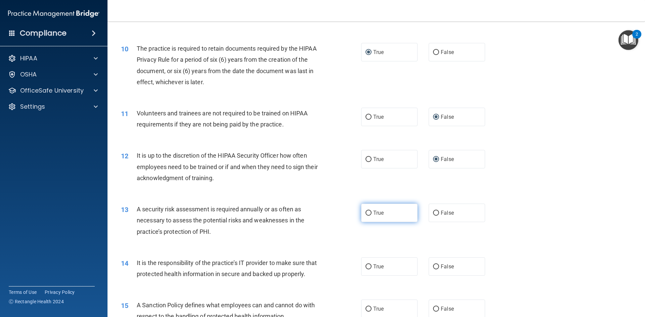
click at [367, 212] on input "True" at bounding box center [369, 213] width 6 height 5
radio input "true"
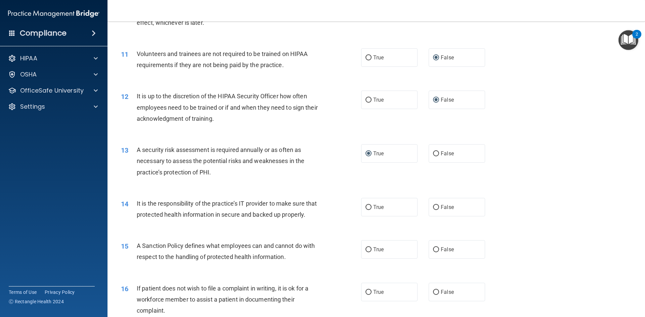
scroll to position [605, 0]
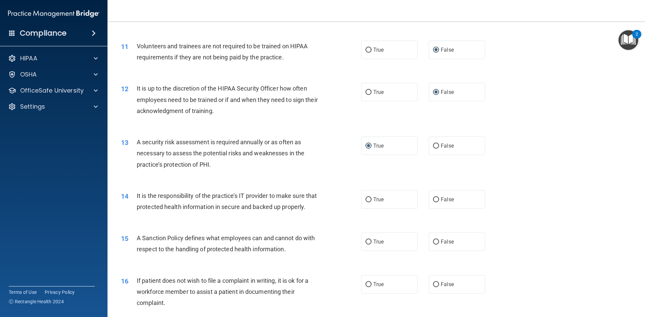
drag, startPoint x: 365, startPoint y: 199, endPoint x: 520, endPoint y: 192, distance: 155.4
click at [366, 199] on input "True" at bounding box center [369, 200] width 6 height 5
radio input "true"
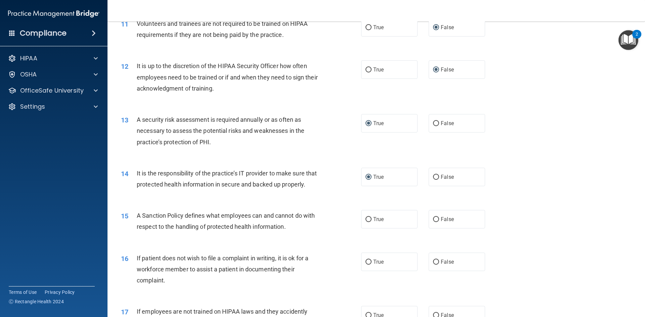
scroll to position [638, 0]
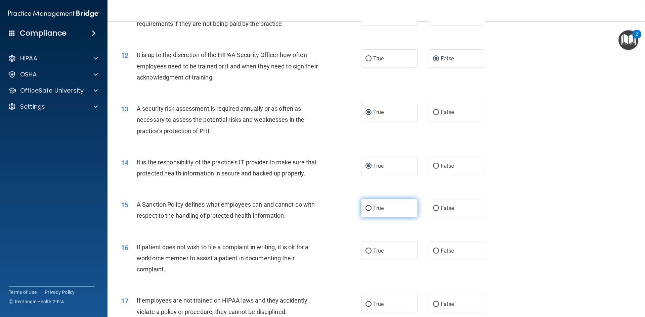
click at [367, 211] on input "True" at bounding box center [369, 208] width 6 height 5
radio input "true"
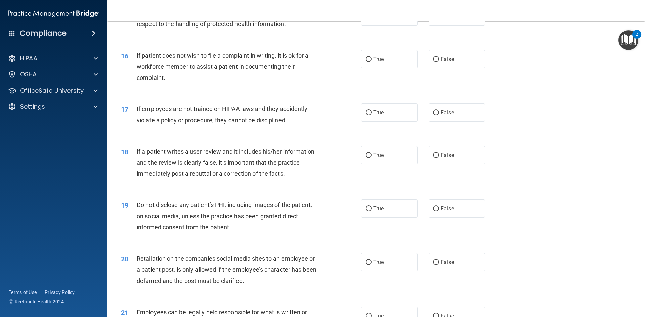
scroll to position [806, 0]
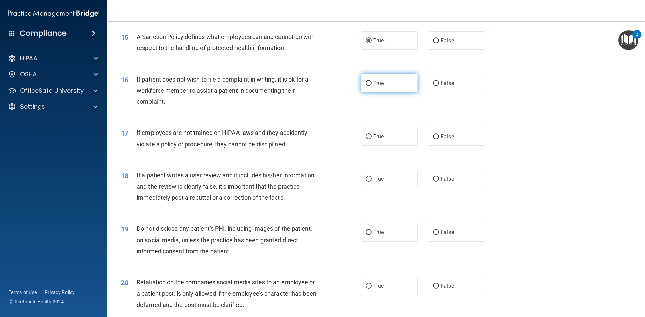
click at [367, 86] on input "True" at bounding box center [369, 83] width 6 height 5
radio input "true"
click at [433, 139] on input "False" at bounding box center [436, 136] width 6 height 5
radio input "true"
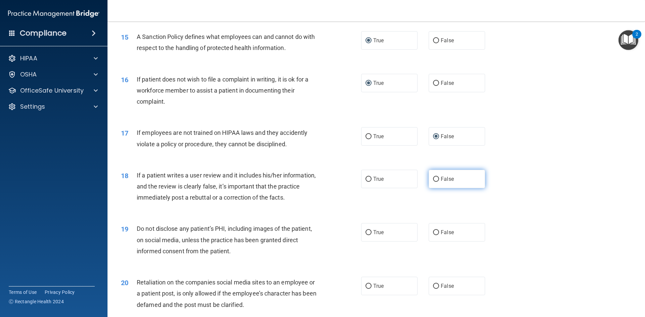
click at [433, 182] on input "False" at bounding box center [436, 179] width 6 height 5
radio input "true"
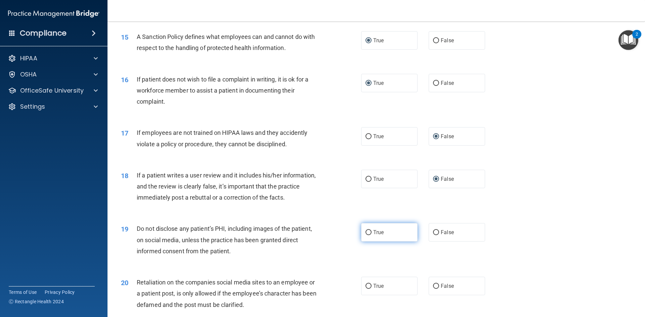
click at [368, 236] on input "True" at bounding box center [369, 232] width 6 height 5
radio input "true"
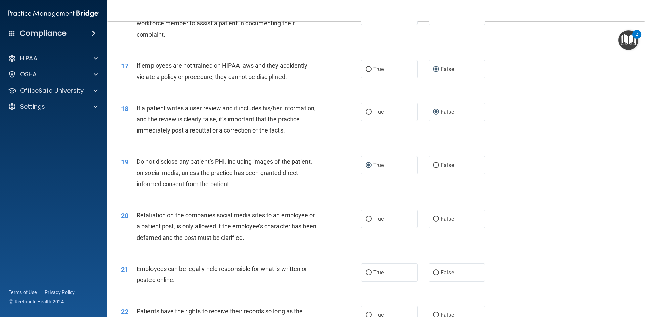
drag, startPoint x: 433, startPoint y: 228, endPoint x: 522, endPoint y: 208, distance: 92.0
click at [433, 222] on input "False" at bounding box center [436, 219] width 6 height 5
radio input "true"
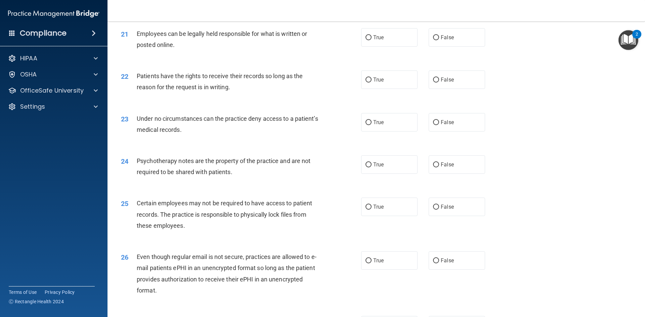
scroll to position [1109, 0]
click at [366, 41] on input "True" at bounding box center [369, 38] width 6 height 5
radio input "true"
click at [366, 83] on input "True" at bounding box center [369, 80] width 6 height 5
radio input "true"
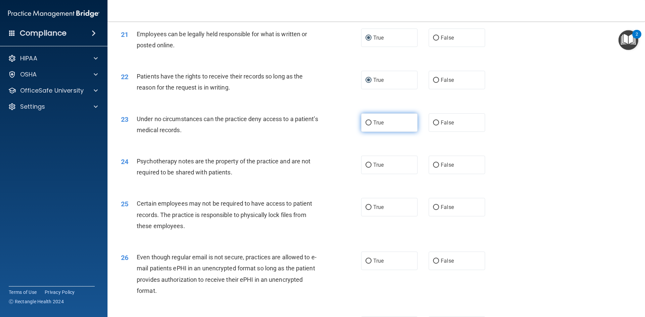
click at [366, 126] on input "True" at bounding box center [369, 123] width 6 height 5
radio input "true"
click at [435, 126] on input "False" at bounding box center [436, 123] width 6 height 5
radio input "true"
radio input "false"
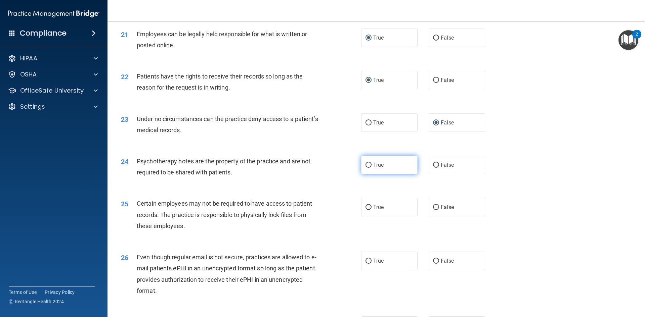
click at [367, 168] on input "True" at bounding box center [369, 165] width 6 height 5
radio input "true"
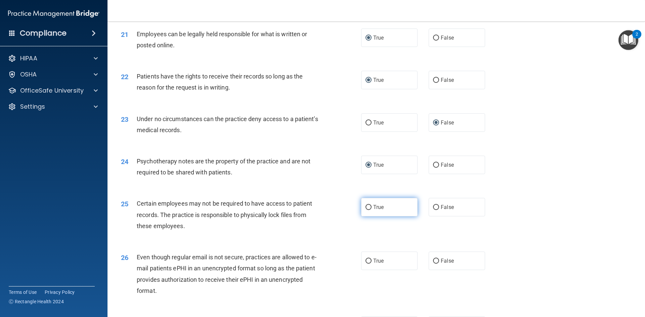
click at [366, 210] on input "True" at bounding box center [369, 207] width 6 height 5
radio input "true"
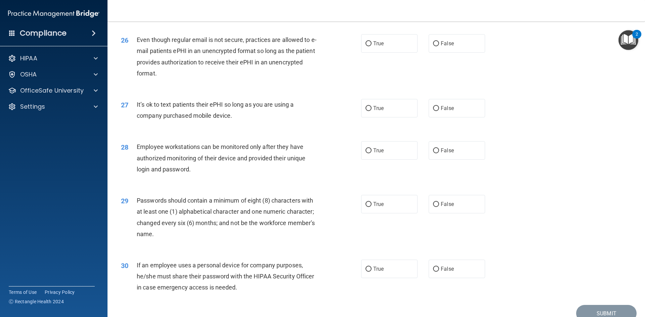
scroll to position [1344, 0]
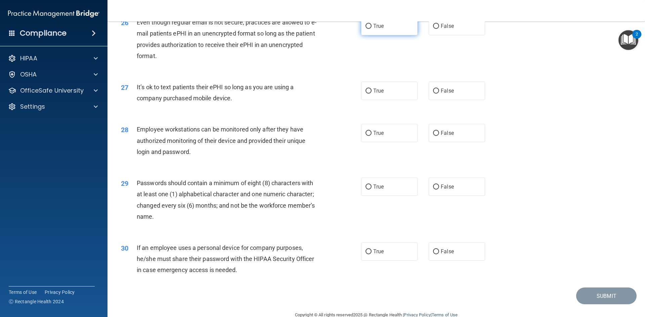
click at [366, 29] on input "True" at bounding box center [369, 26] width 6 height 5
radio input "true"
click at [434, 94] on input "False" at bounding box center [436, 91] width 6 height 5
radio input "true"
click at [434, 136] on input "False" at bounding box center [436, 133] width 6 height 5
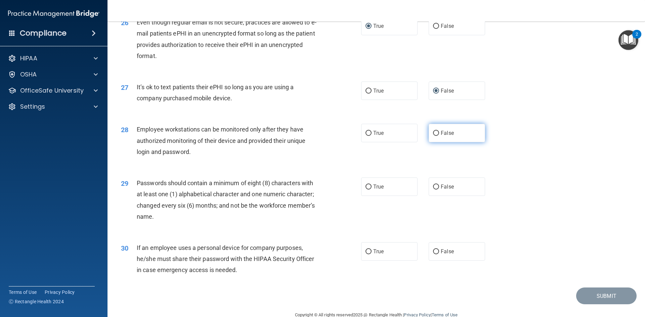
radio input "true"
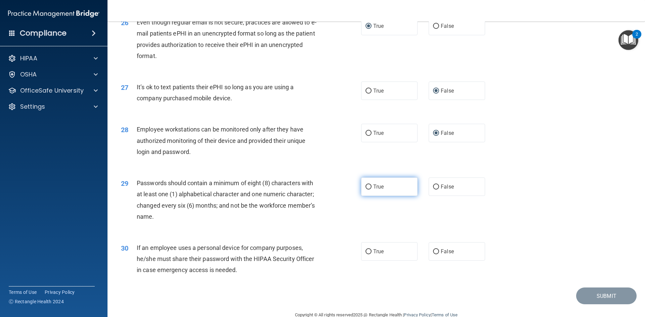
click at [368, 190] on input "True" at bounding box center [369, 187] width 6 height 5
radio input "true"
click at [366, 255] on input "True" at bounding box center [369, 252] width 6 height 5
radio input "true"
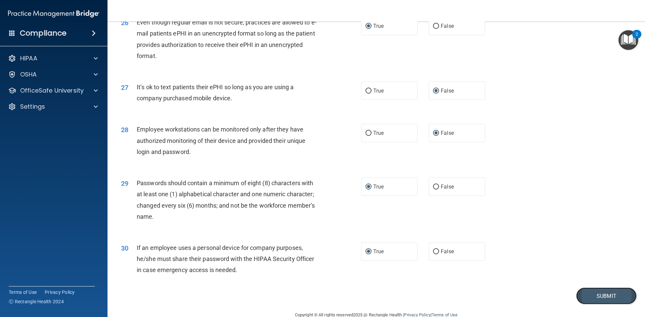
click at [593, 303] on button "Submit" at bounding box center [606, 296] width 60 height 17
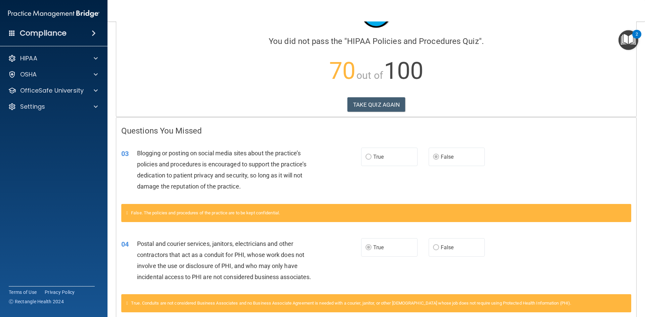
scroll to position [39, 0]
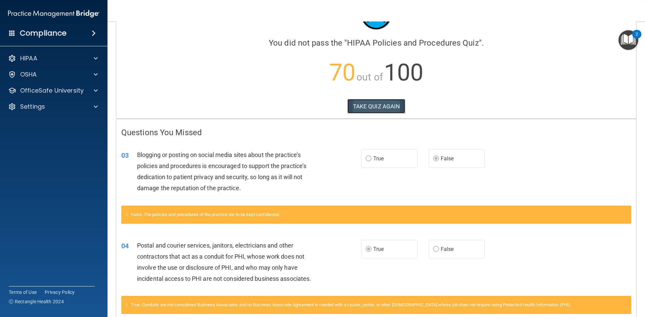
click at [371, 106] on button "TAKE QUIZ AGAIN" at bounding box center [376, 106] width 58 height 15
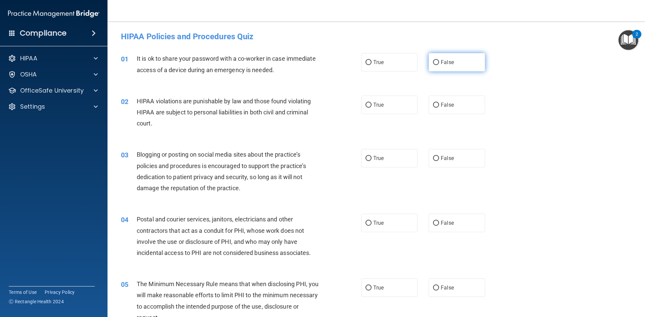
click at [434, 62] on input "False" at bounding box center [436, 62] width 6 height 5
radio input "true"
click at [369, 104] on input "True" at bounding box center [369, 105] width 6 height 5
radio input "true"
click at [433, 158] on input "False" at bounding box center [436, 158] width 6 height 5
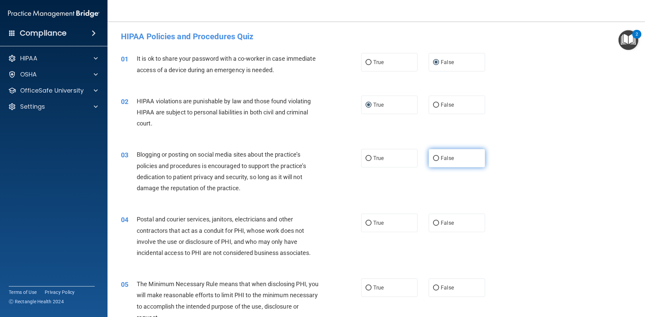
radio input "true"
click at [433, 222] on input "False" at bounding box center [436, 223] width 6 height 5
radio input "true"
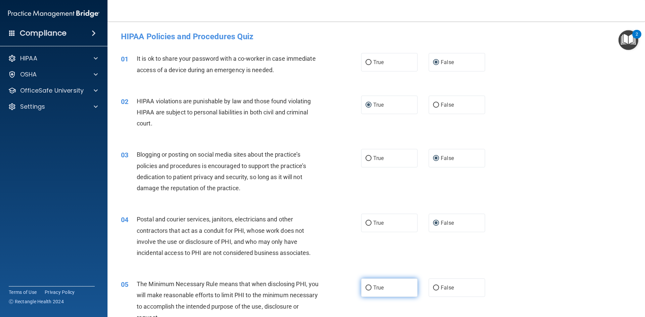
click at [367, 287] on input "True" at bounding box center [369, 288] width 6 height 5
radio input "true"
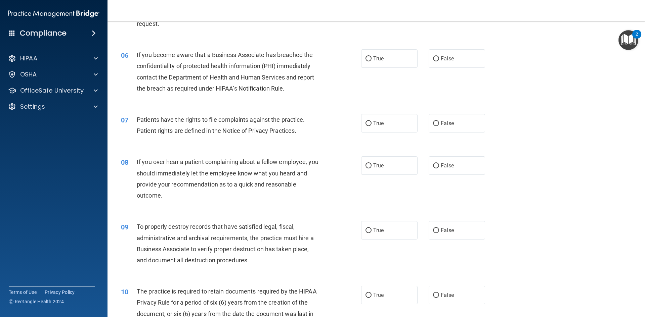
scroll to position [302, 0]
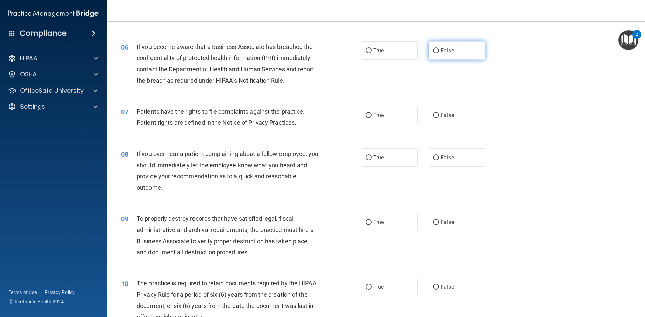
click at [433, 50] on input "False" at bounding box center [436, 50] width 6 height 5
radio input "true"
click at [367, 115] on input "True" at bounding box center [369, 115] width 6 height 5
radio input "true"
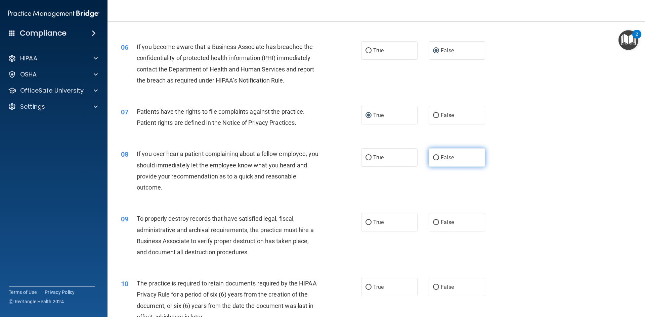
click at [434, 158] on input "False" at bounding box center [436, 158] width 6 height 5
radio input "true"
click at [433, 222] on input "False" at bounding box center [436, 222] width 6 height 5
radio input "true"
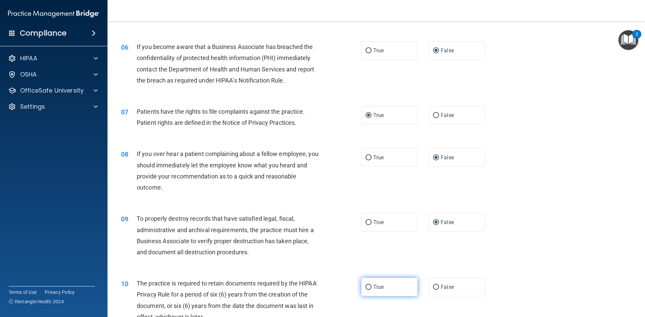
click at [366, 287] on input "True" at bounding box center [369, 287] width 6 height 5
radio input "true"
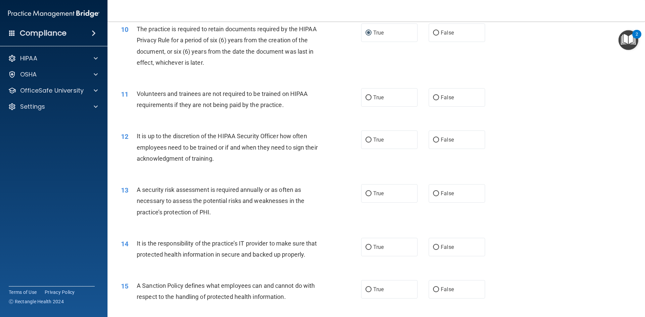
scroll to position [571, 0]
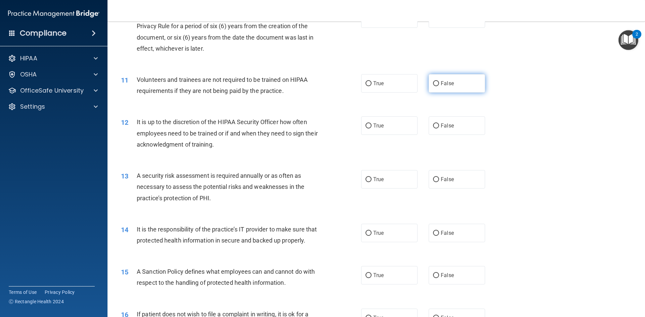
click at [433, 84] on input "False" at bounding box center [436, 83] width 6 height 5
radio input "true"
click at [434, 125] on input "False" at bounding box center [436, 126] width 6 height 5
radio input "true"
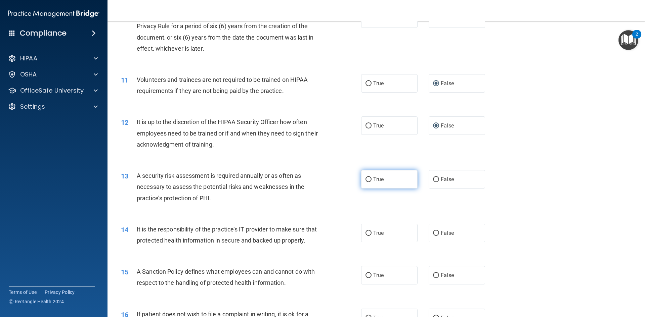
click at [367, 179] on input "True" at bounding box center [369, 179] width 6 height 5
radio input "true"
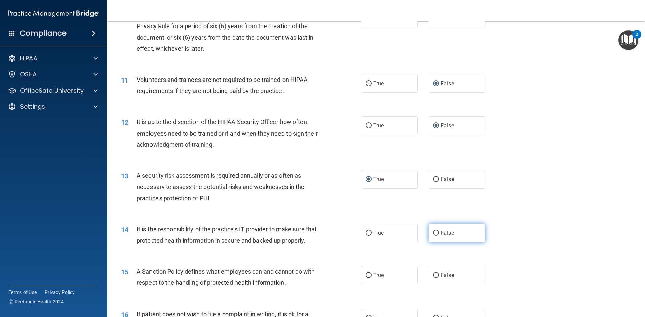
click at [434, 235] on input "False" at bounding box center [436, 233] width 6 height 5
radio input "true"
click at [433, 279] on input "False" at bounding box center [436, 275] width 6 height 5
radio input "true"
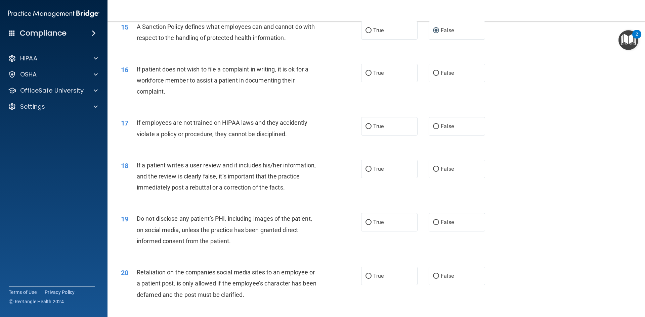
scroll to position [840, 0]
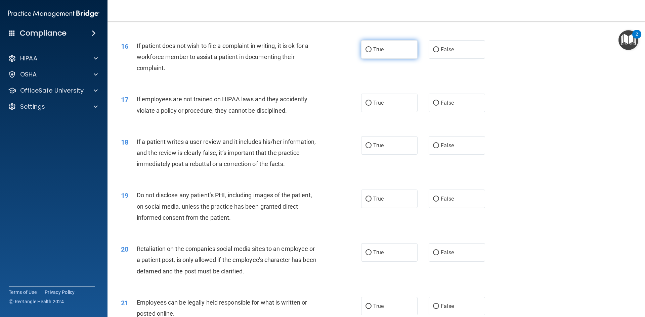
click at [367, 52] on input "True" at bounding box center [369, 49] width 6 height 5
radio input "true"
click at [433, 106] on input "False" at bounding box center [436, 103] width 6 height 5
radio input "true"
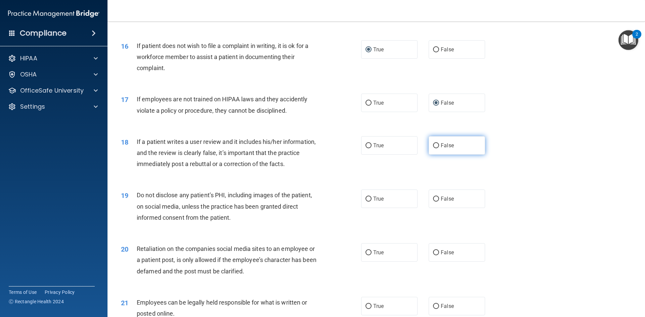
click at [434, 148] on input "False" at bounding box center [436, 145] width 6 height 5
radio input "true"
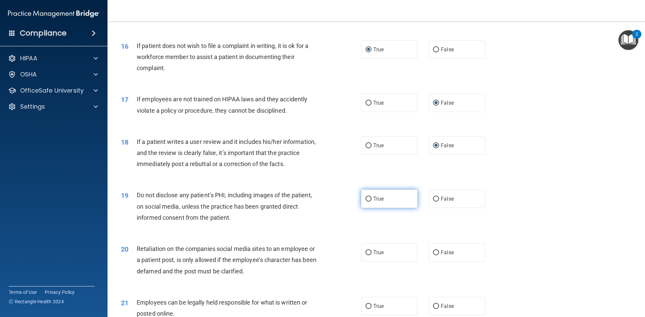
click at [367, 202] on input "True" at bounding box center [369, 199] width 6 height 5
radio input "true"
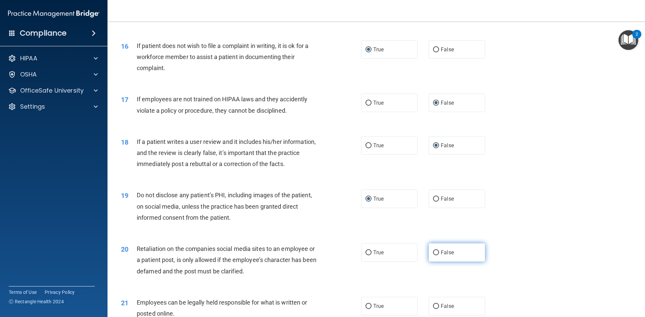
click at [433, 256] on input "False" at bounding box center [436, 253] width 6 height 5
radio input "true"
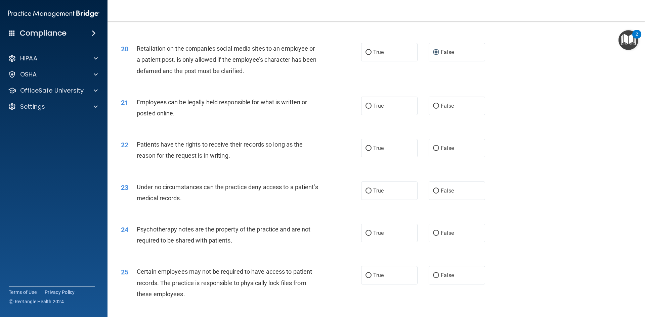
scroll to position [1042, 0]
click at [366, 108] on input "True" at bounding box center [369, 105] width 6 height 5
radio input "true"
click at [433, 150] on input "False" at bounding box center [436, 147] width 6 height 5
radio input "true"
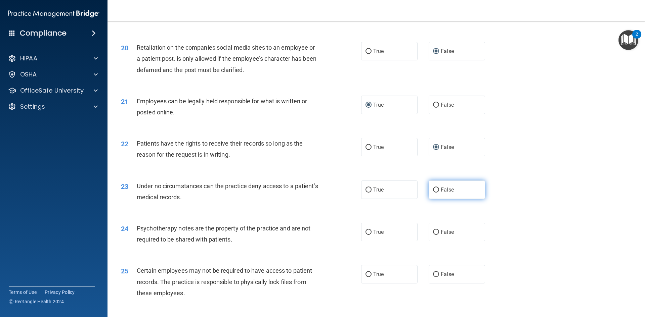
click at [434, 193] on input "False" at bounding box center [436, 190] width 6 height 5
radio input "true"
drag, startPoint x: 366, startPoint y: 242, endPoint x: 384, endPoint y: 242, distance: 17.5
click at [367, 235] on input "True" at bounding box center [369, 232] width 6 height 5
radio input "true"
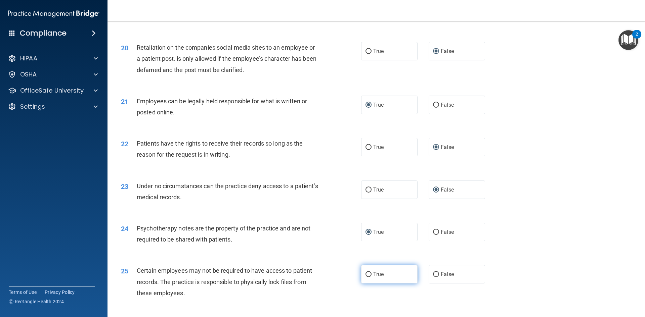
click at [367, 278] on input "True" at bounding box center [369, 274] width 6 height 5
radio input "true"
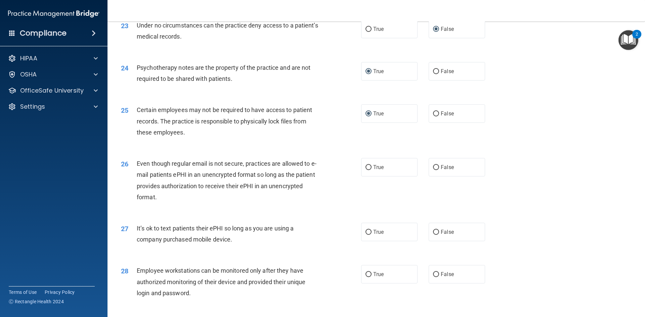
scroll to position [1209, 0]
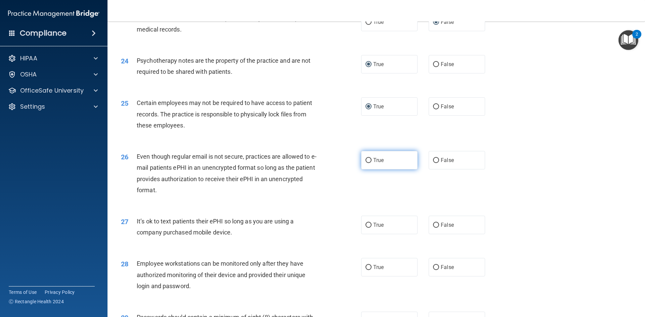
click at [366, 163] on input "True" at bounding box center [369, 160] width 6 height 5
radio input "true"
click at [433, 228] on input "False" at bounding box center [436, 225] width 6 height 5
radio input "true"
drag, startPoint x: 432, startPoint y: 279, endPoint x: 492, endPoint y: 261, distance: 62.1
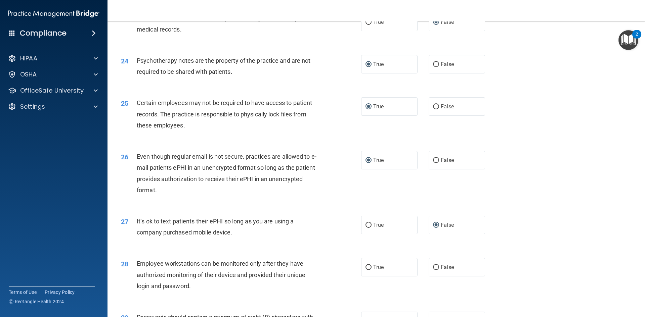
click at [433, 270] on input "False" at bounding box center [436, 267] width 6 height 5
radio input "true"
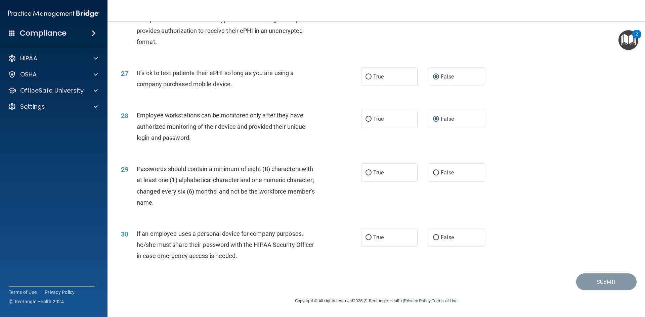
scroll to position [1369, 0]
click at [366, 171] on input "True" at bounding box center [369, 173] width 6 height 5
radio input "true"
click at [434, 237] on input "False" at bounding box center [436, 238] width 6 height 5
radio input "true"
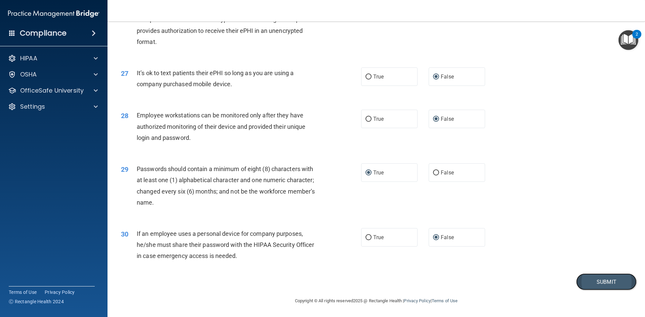
click at [591, 279] on button "Submit" at bounding box center [606, 282] width 60 height 17
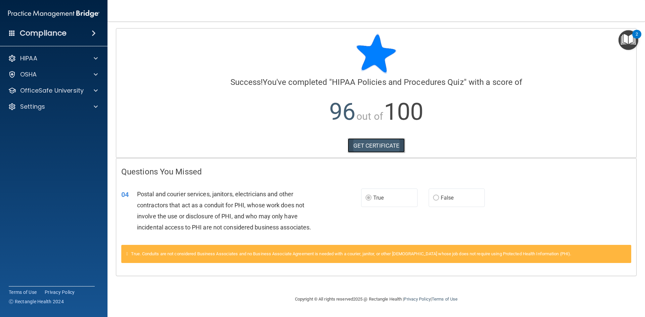
click at [373, 149] on link "GET CERTIFICATE" at bounding box center [376, 145] width 57 height 15
click at [80, 87] on p "OfficeSafe University" at bounding box center [51, 91] width 63 height 8
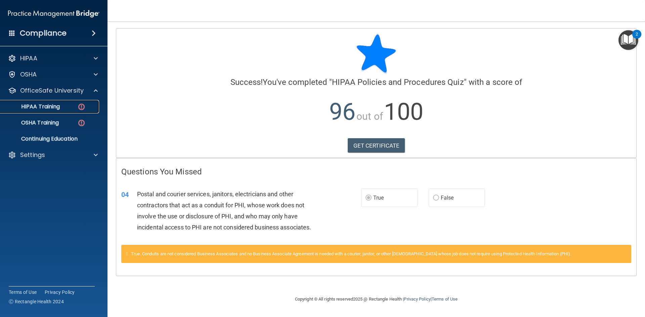
click at [83, 106] on img at bounding box center [81, 107] width 8 height 8
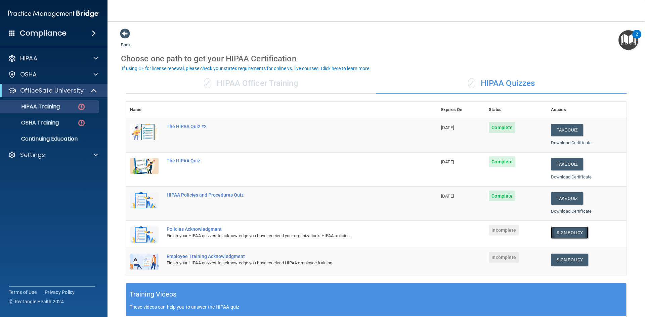
click at [564, 232] on link "Sign Policy" at bounding box center [569, 233] width 37 height 12
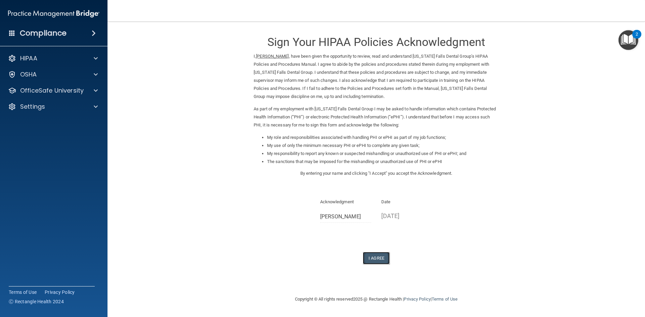
click at [372, 257] on button "I Agree" at bounding box center [376, 258] width 27 height 12
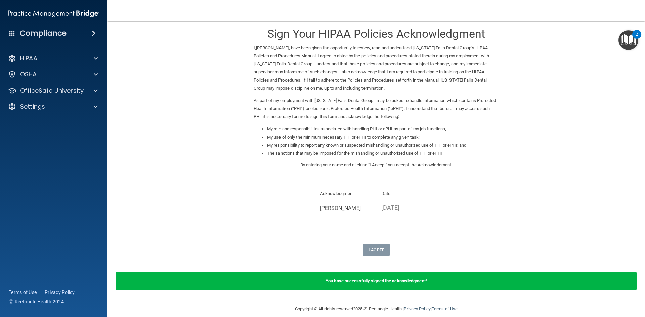
scroll to position [16, 0]
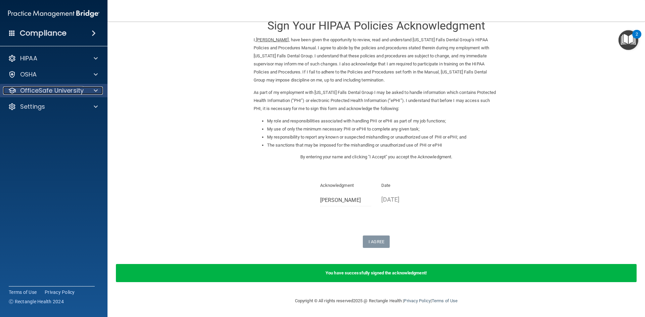
click at [94, 92] on span at bounding box center [96, 91] width 4 height 8
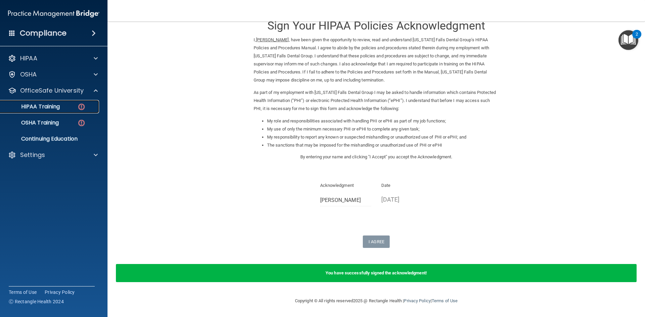
click at [86, 108] on div "HIPAA Training" at bounding box center [50, 106] width 92 height 7
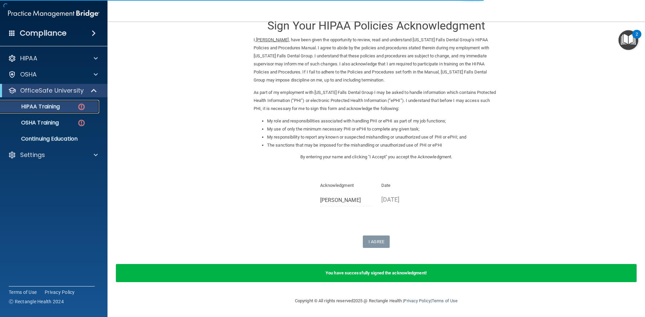
scroll to position [181, 0]
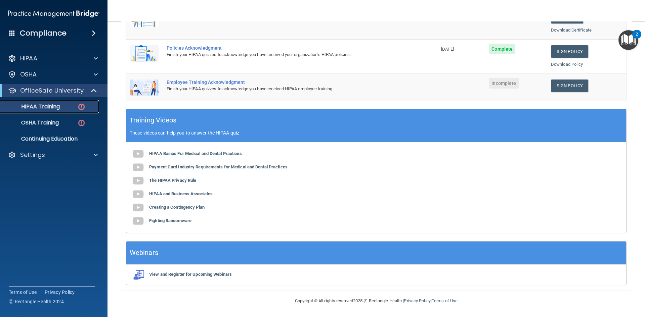
click at [76, 108] on div "HIPAA Training" at bounding box center [50, 106] width 92 height 7
click at [556, 85] on link "Sign Policy" at bounding box center [569, 86] width 37 height 12
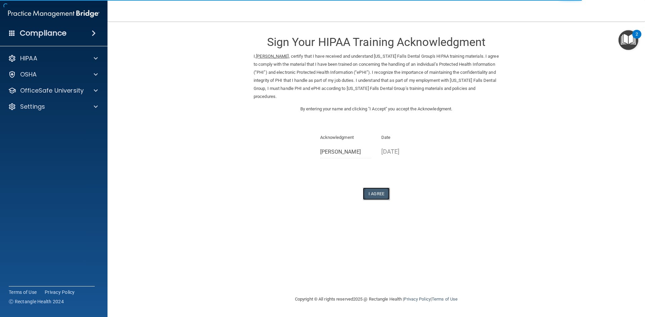
click at [373, 193] on button "I Agree" at bounding box center [376, 194] width 27 height 12
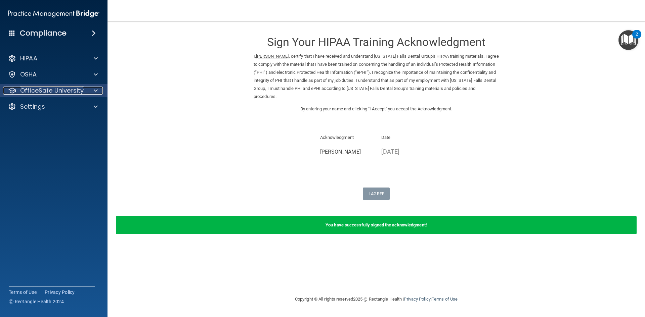
click at [86, 91] on div at bounding box center [94, 91] width 17 height 8
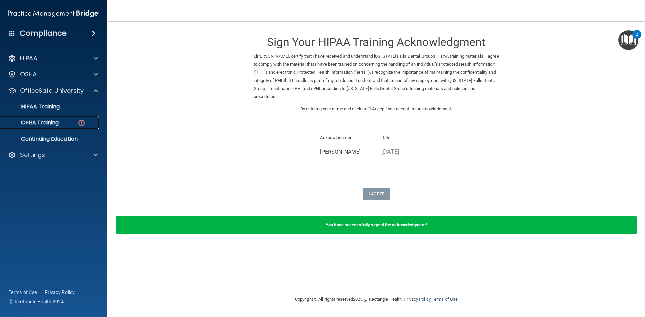
click at [86, 124] on div "OSHA Training" at bounding box center [50, 123] width 92 height 7
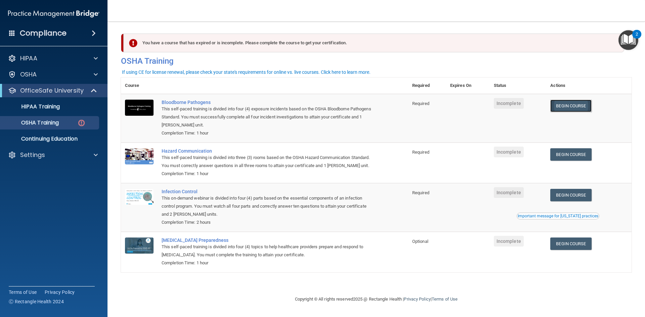
click at [564, 108] on link "Begin Course" at bounding box center [570, 106] width 41 height 12
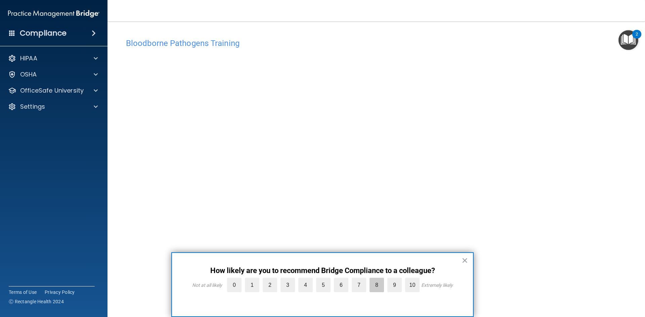
click at [377, 287] on label "8" at bounding box center [377, 285] width 14 height 14
click at [361, 280] on input "8" at bounding box center [361, 280] width 0 height 0
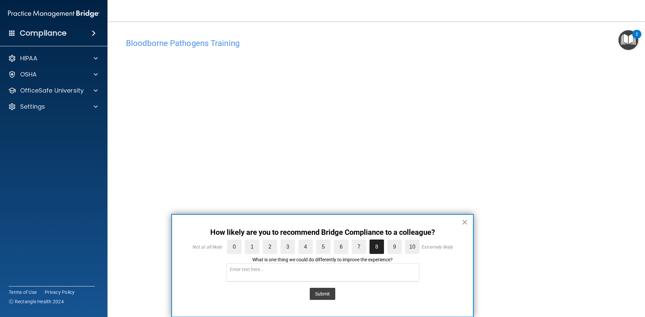
click at [466, 221] on button "×" at bounding box center [465, 222] width 6 height 11
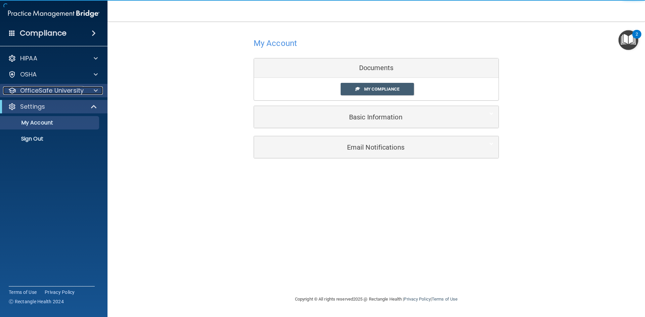
click at [97, 87] on span at bounding box center [96, 91] width 4 height 8
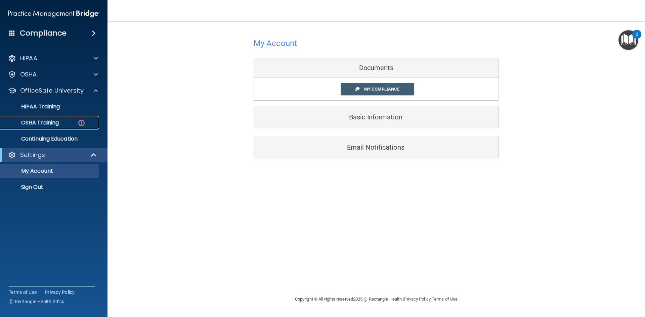
click at [82, 121] on img at bounding box center [81, 123] width 8 height 8
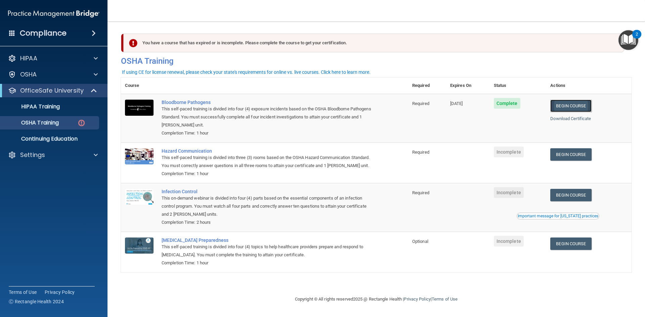
click at [579, 105] on link "Begin Course" at bounding box center [570, 106] width 41 height 12
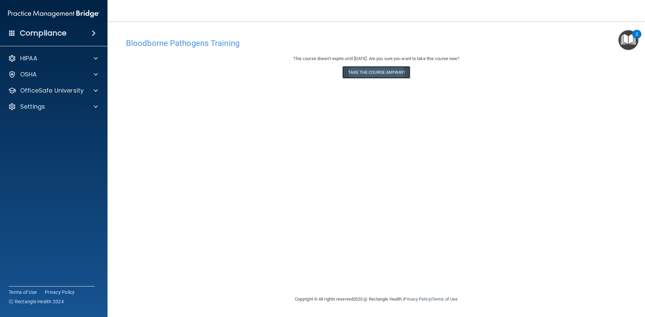
click at [379, 72] on button "Take the course anyway!" at bounding box center [376, 72] width 68 height 12
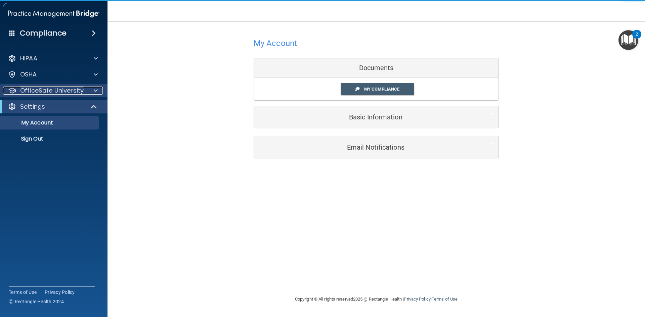
click at [55, 91] on p "OfficeSafe University" at bounding box center [51, 91] width 63 height 8
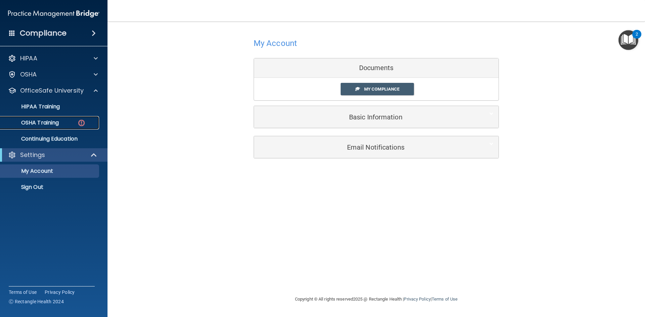
click at [62, 124] on div "OSHA Training" at bounding box center [50, 123] width 92 height 7
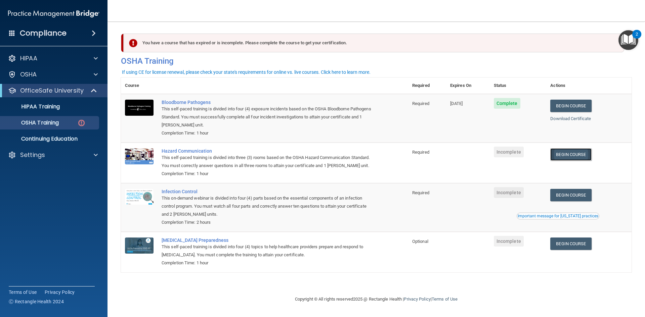
click at [562, 156] on link "Begin Course" at bounding box center [570, 154] width 41 height 12
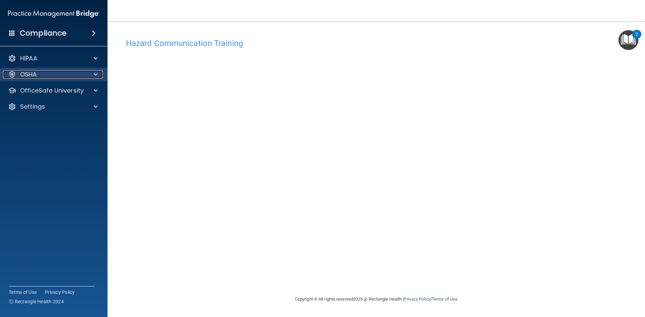
click at [93, 71] on div at bounding box center [94, 75] width 17 height 8
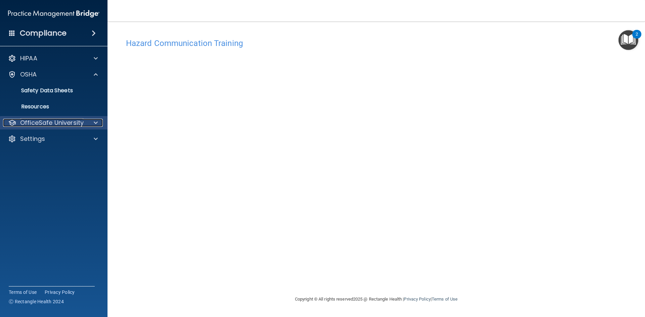
click at [83, 122] on div "OfficeSafe University" at bounding box center [44, 123] width 83 height 8
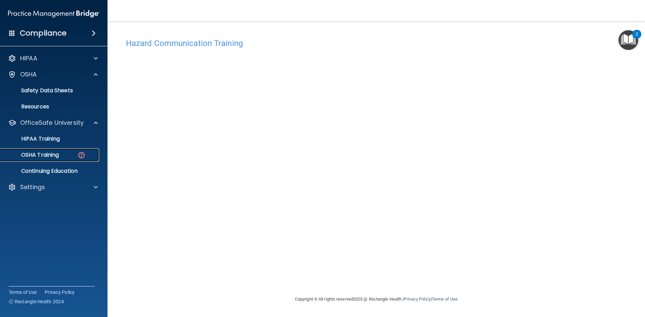
click at [91, 158] on div "OSHA Training" at bounding box center [50, 155] width 92 height 7
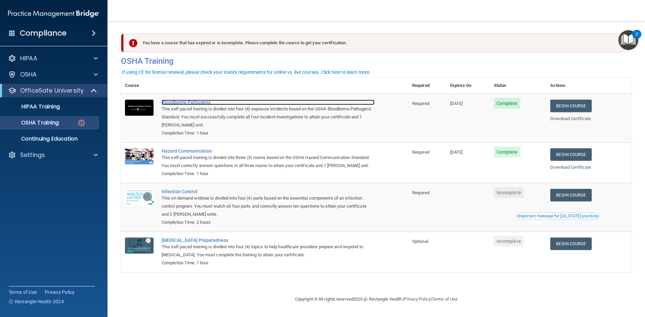
click at [197, 101] on div "Bloodborne Pathogens" at bounding box center [268, 102] width 213 height 5
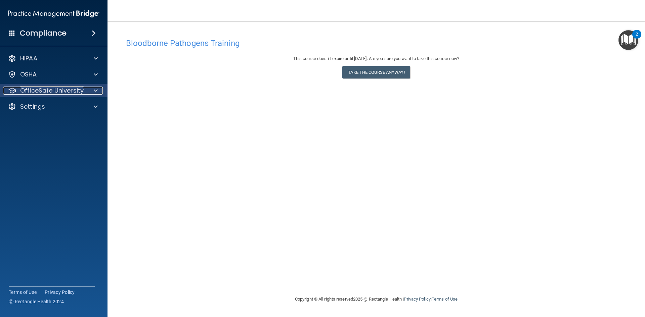
click at [81, 91] on p "OfficeSafe University" at bounding box center [51, 91] width 63 height 8
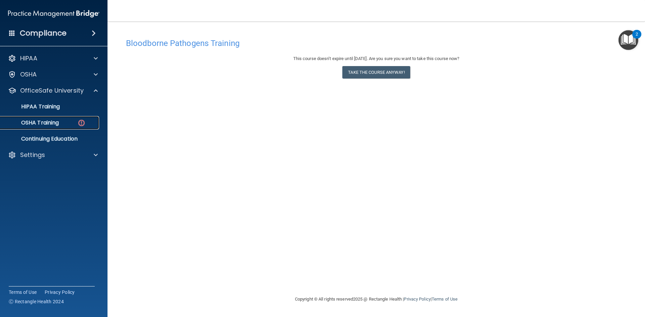
click at [81, 121] on img at bounding box center [81, 123] width 8 height 8
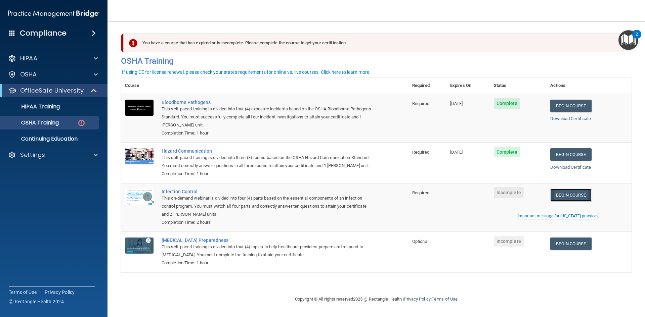
click at [575, 195] on link "Begin Course" at bounding box center [570, 195] width 41 height 12
